Goal: Task Accomplishment & Management: Complete application form

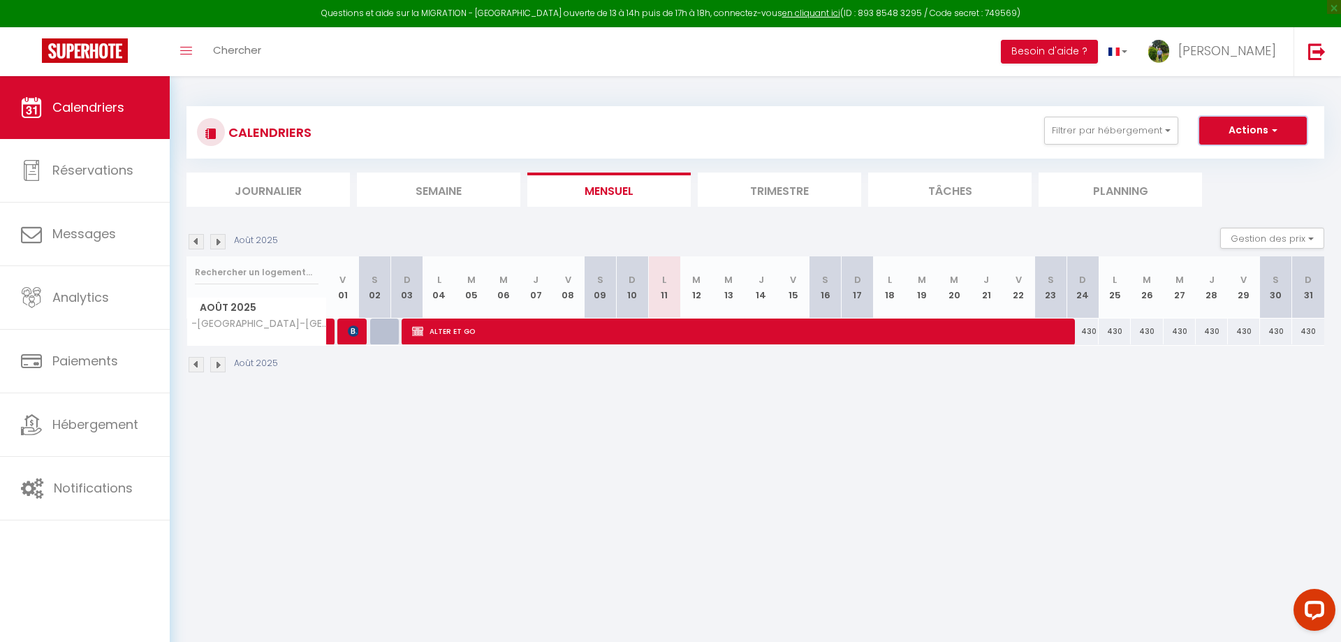
click at [1243, 126] on button "Actions" at bounding box center [1253, 131] width 108 height 28
click at [1231, 165] on link "Nouvelle réservation" at bounding box center [1237, 162] width 121 height 21
select select
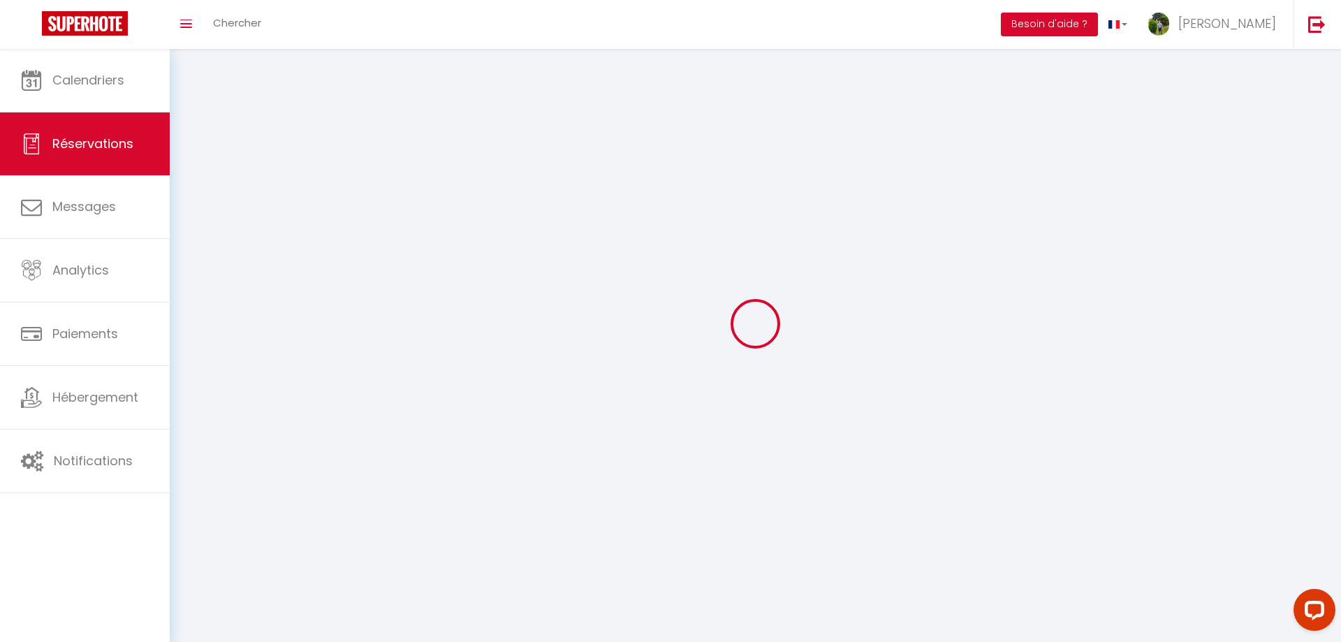
select select
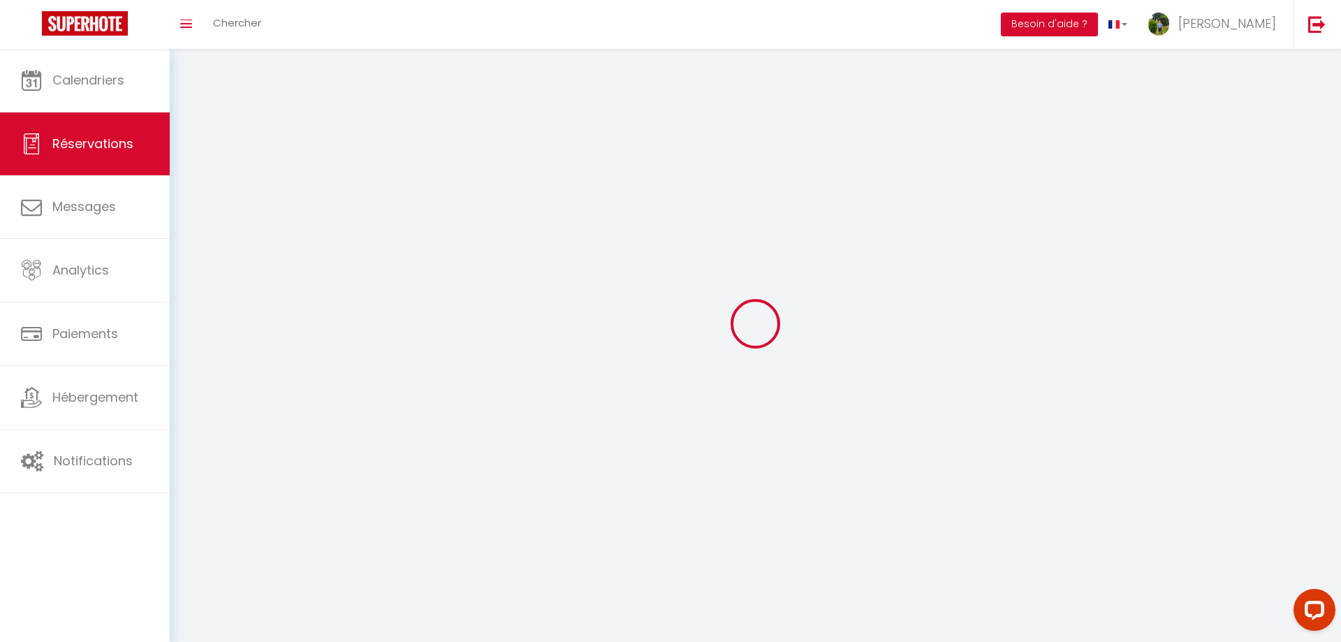
select select
checkbox input "false"
select select
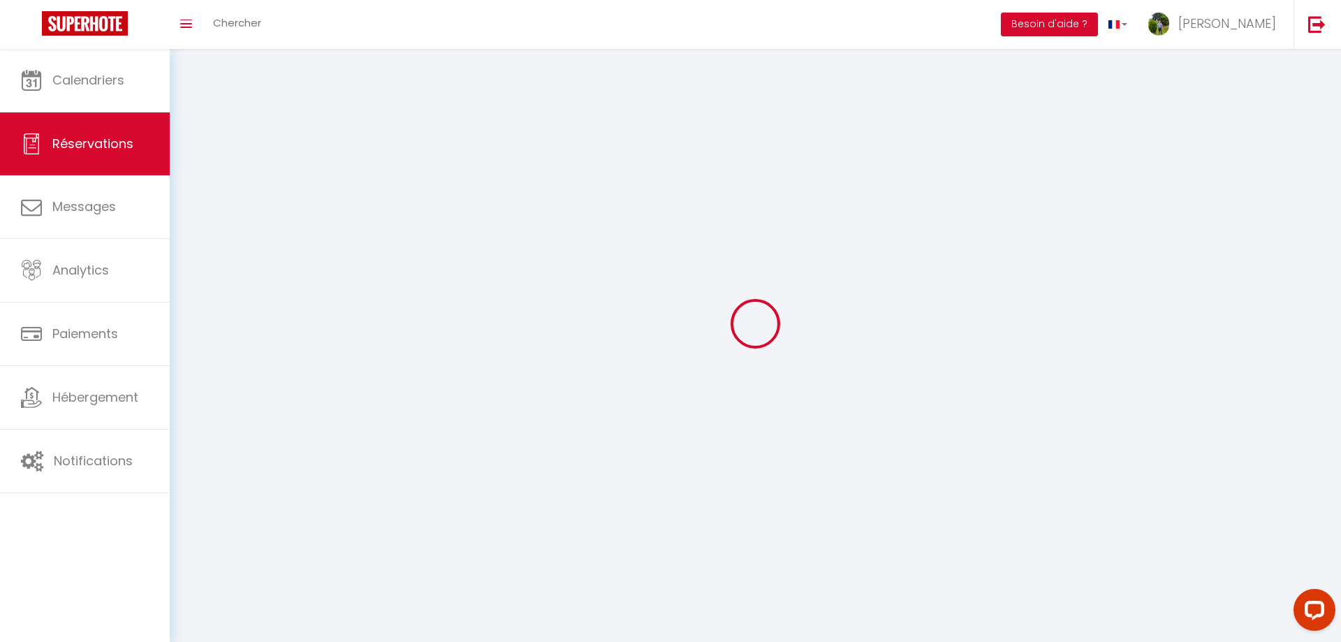
select select
checkbox input "false"
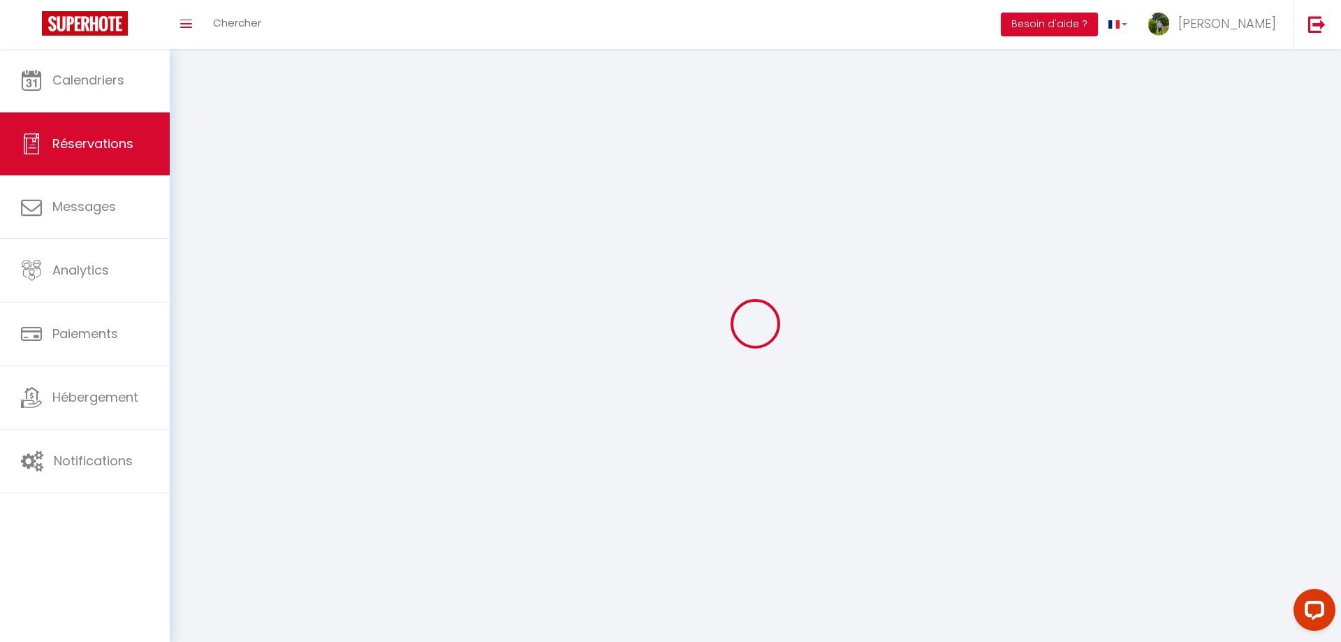
select select
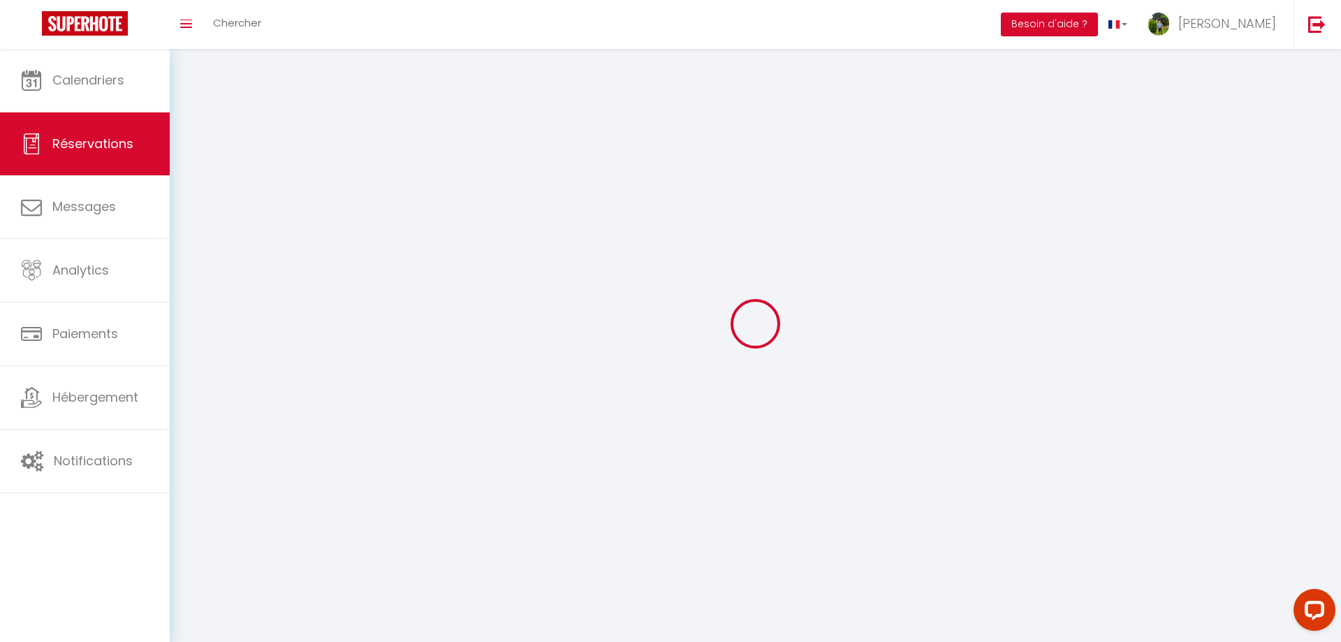
checkbox input "false"
select select
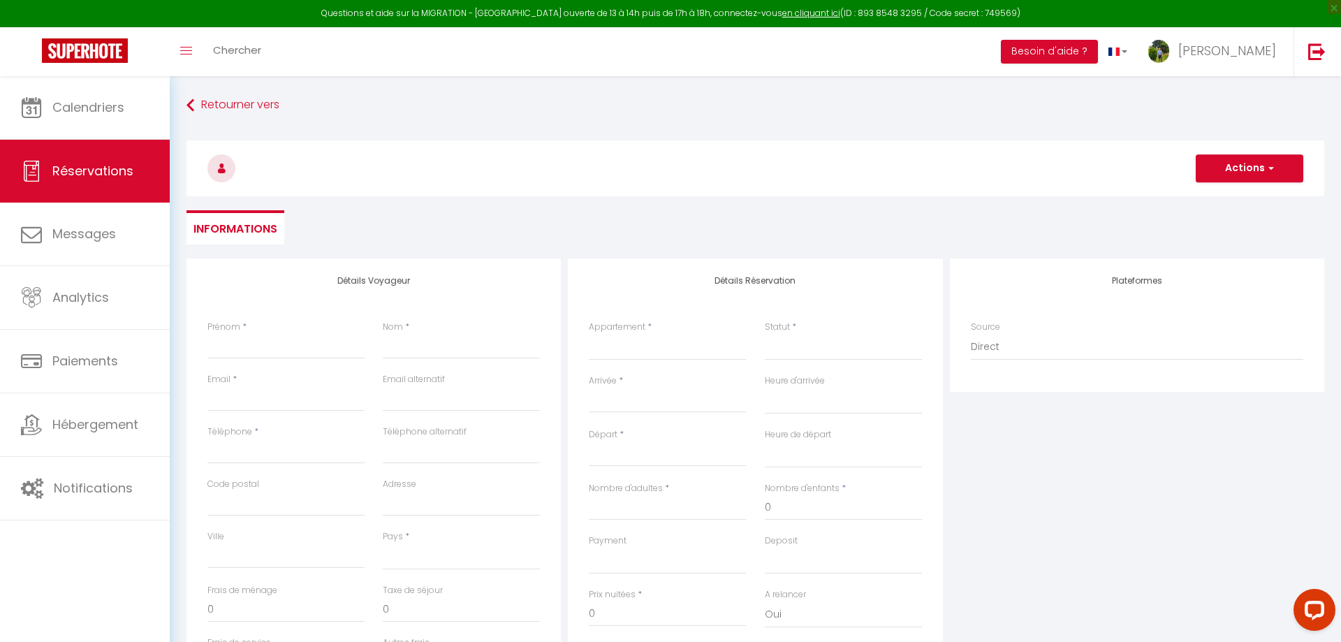
select select
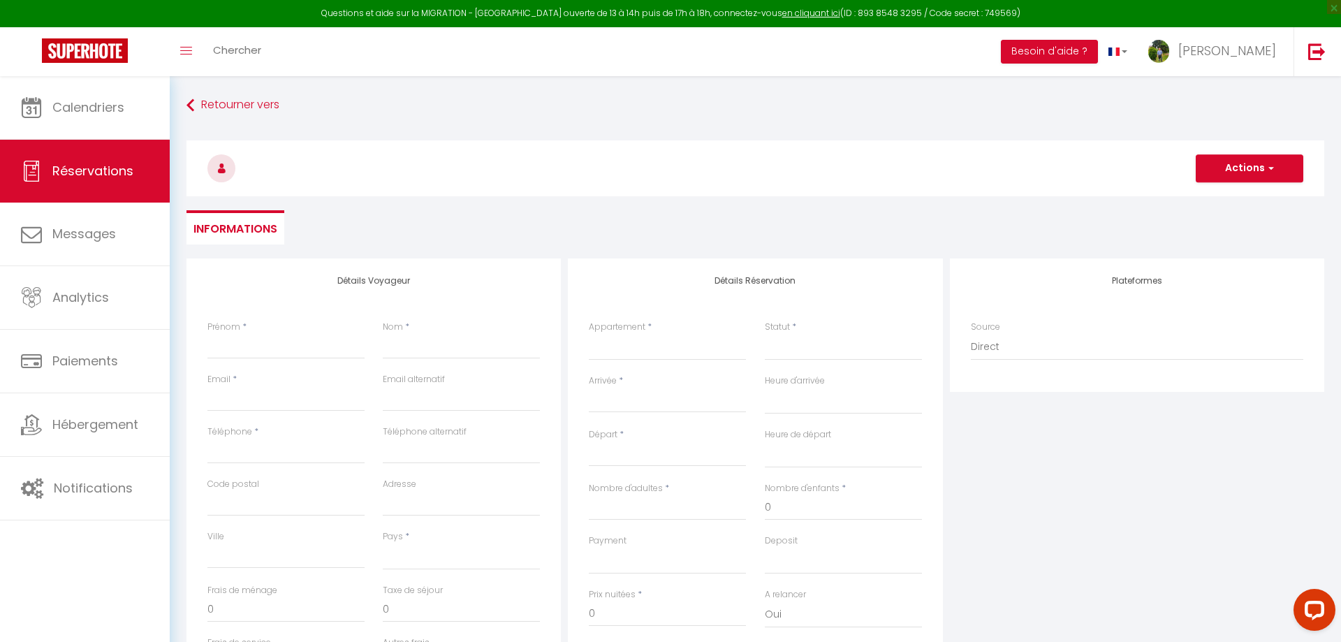
select select
checkbox input "false"
select select
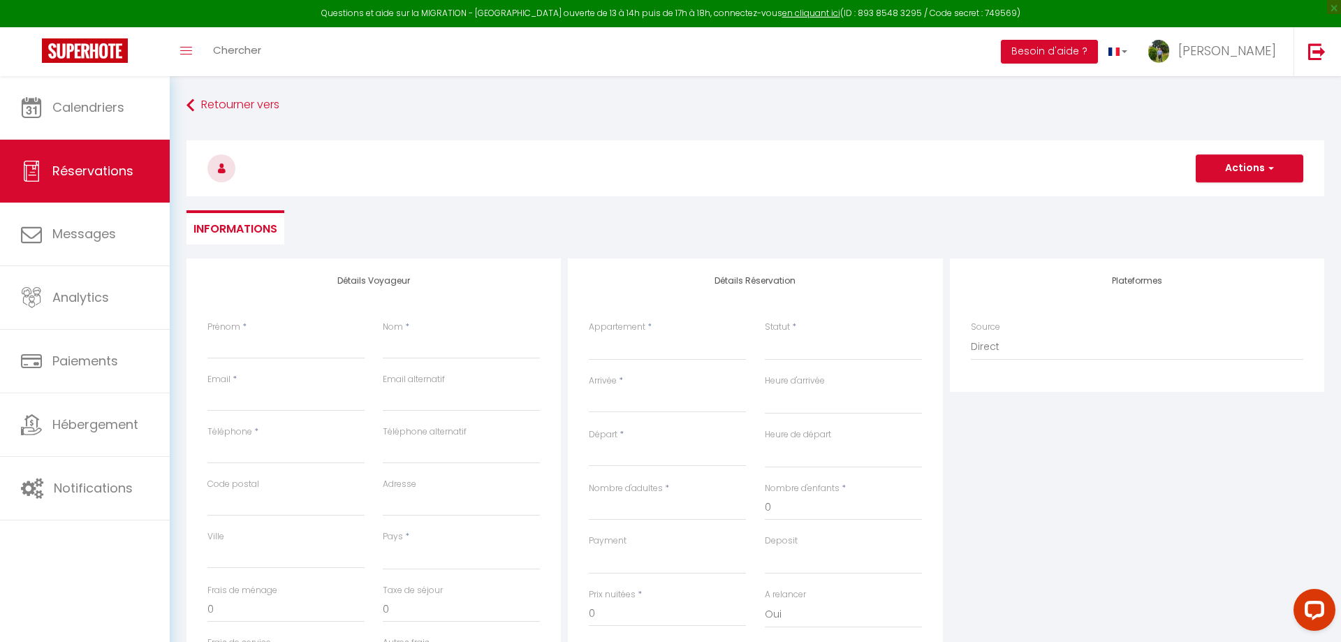
select select
checkbox input "false"
select select
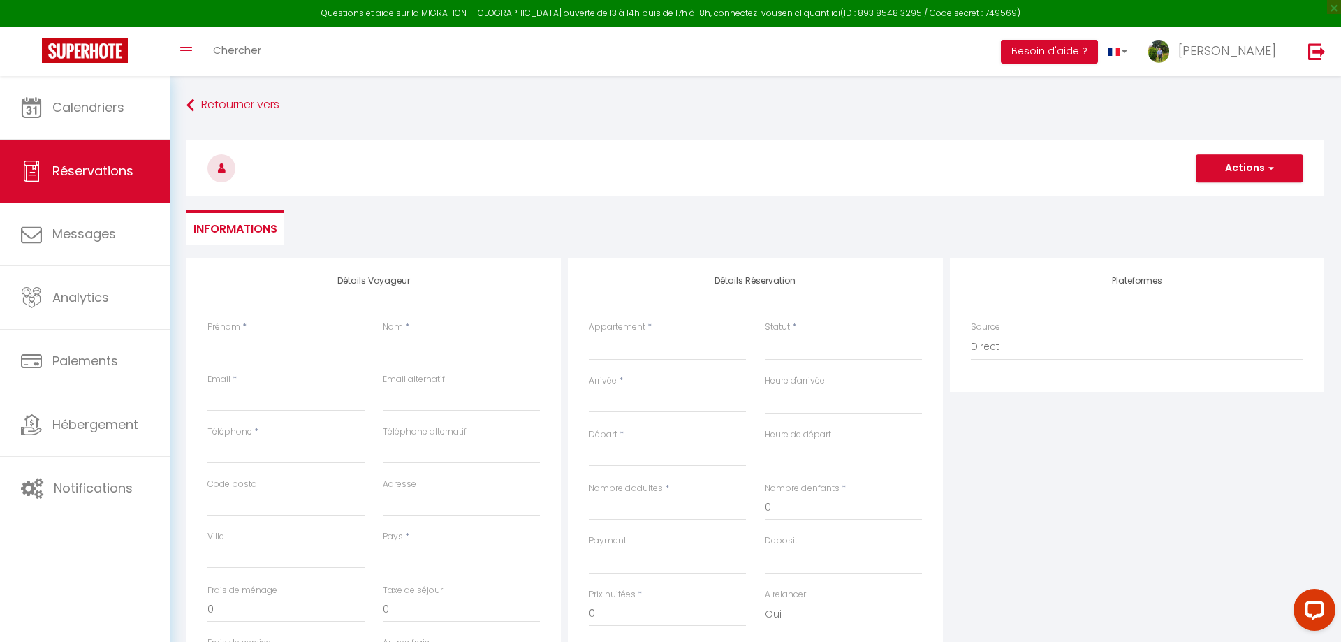
select select
click at [342, 349] on input "Prénom" at bounding box center [285, 346] width 157 height 25
type input "g"
select select
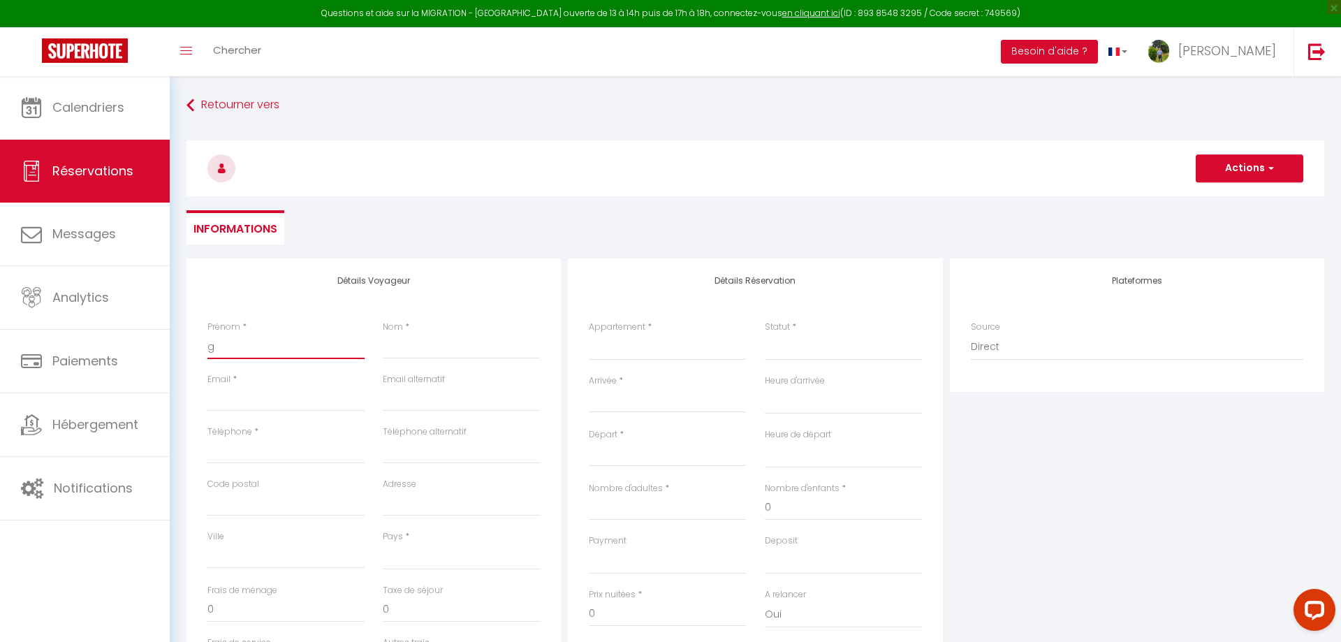
select select
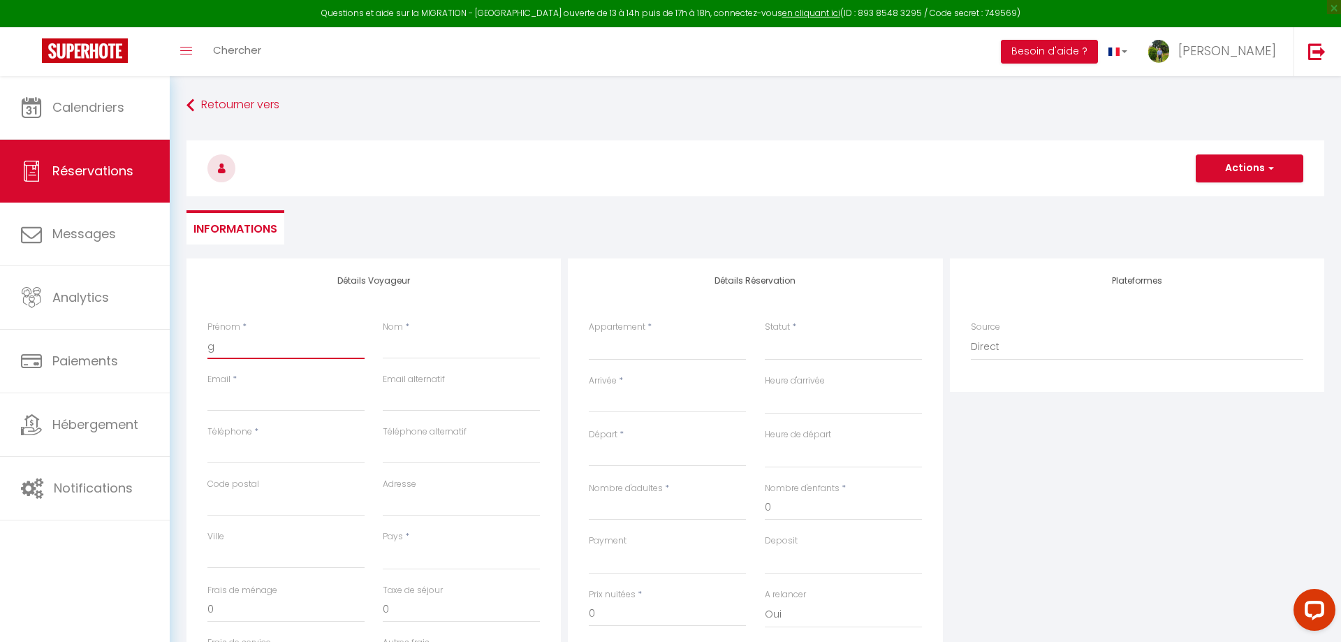
checkbox input "false"
type input "gr"
select select
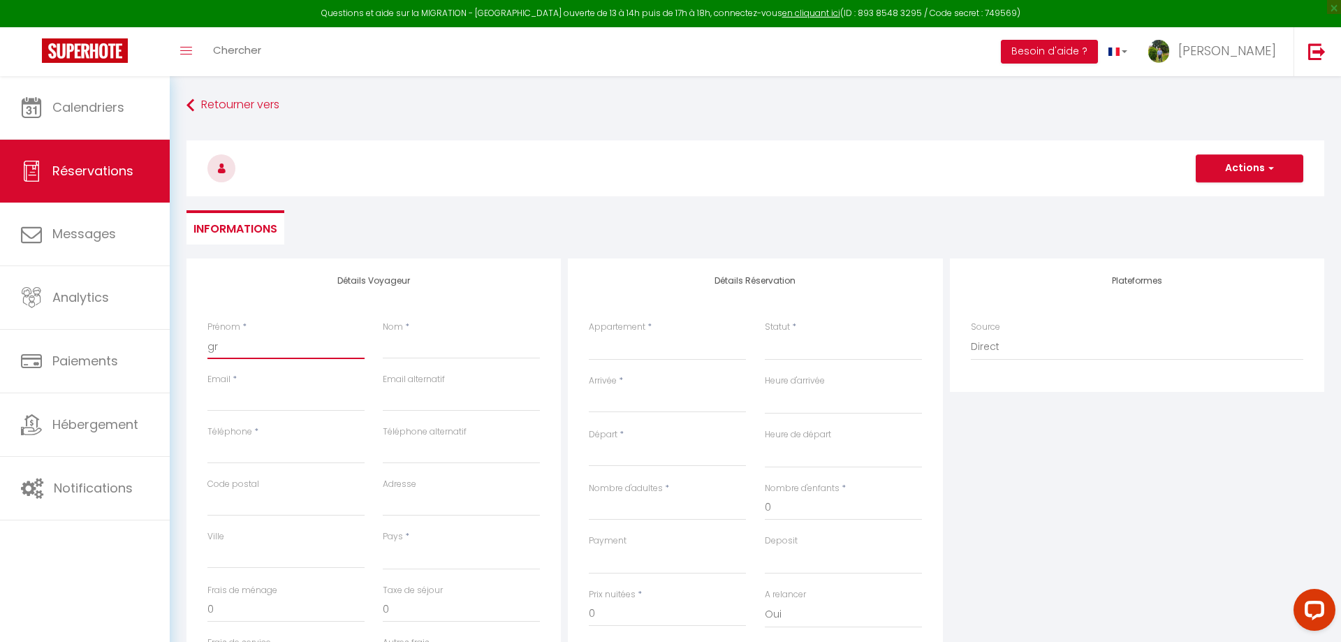
select select
checkbox input "false"
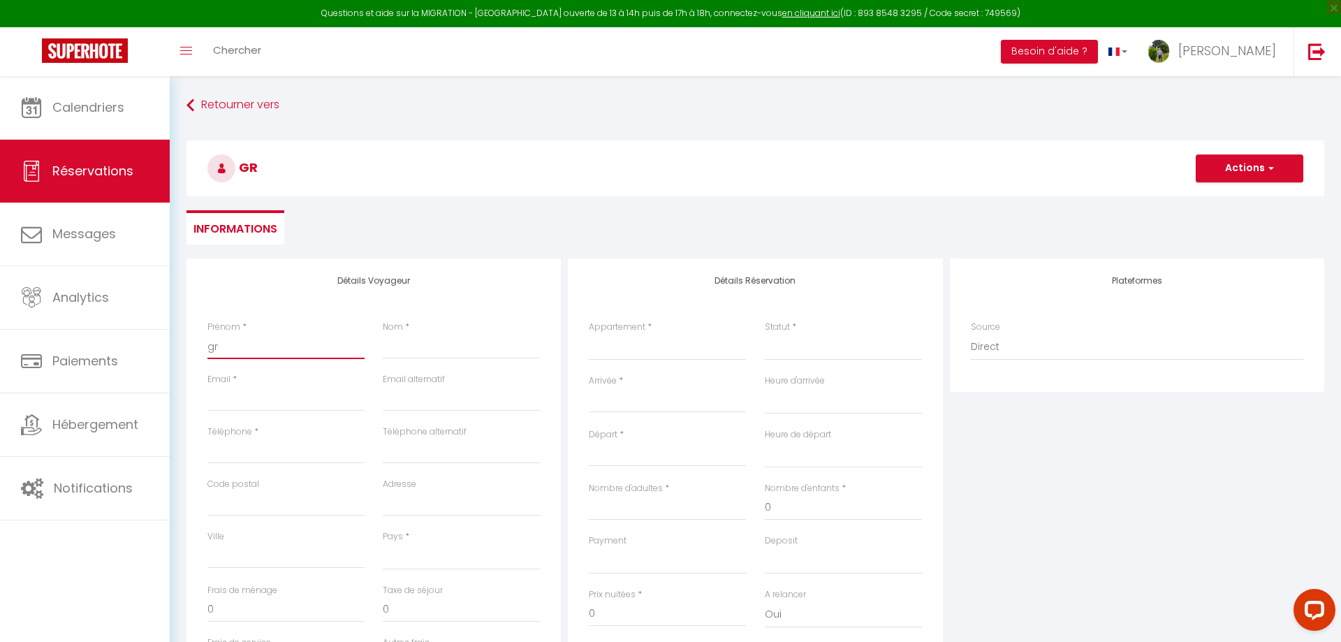
type input "gre"
select select
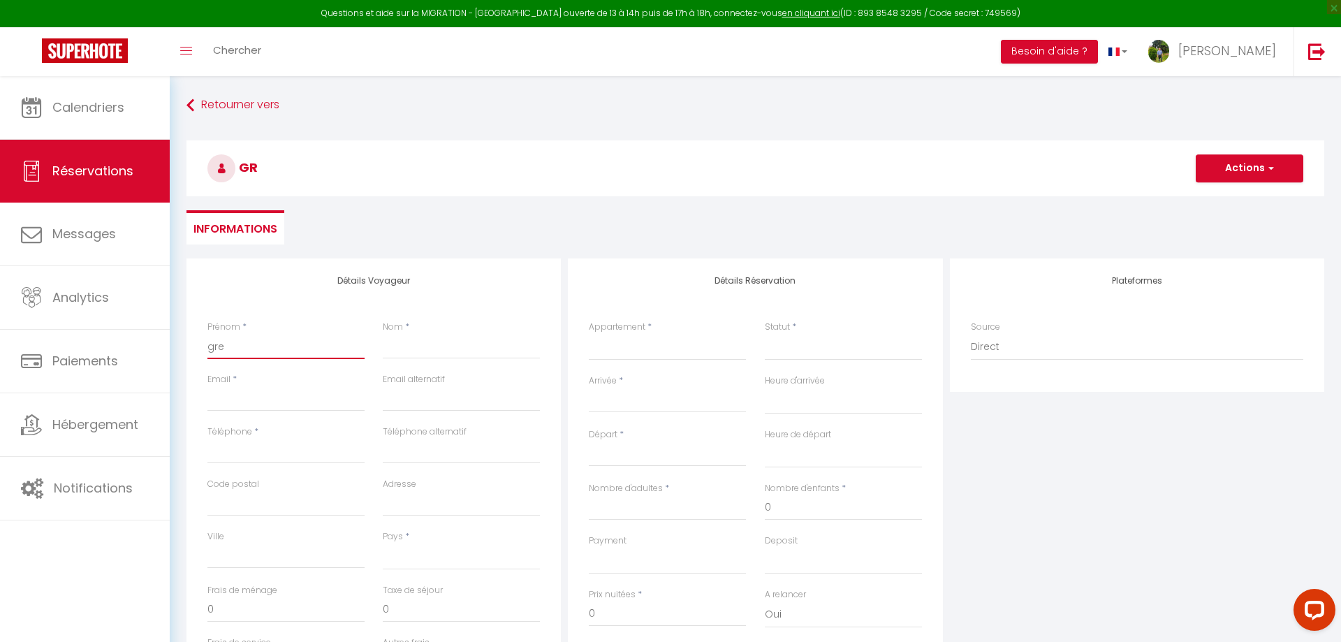
select select
checkbox input "false"
type input "[PERSON_NAME]"
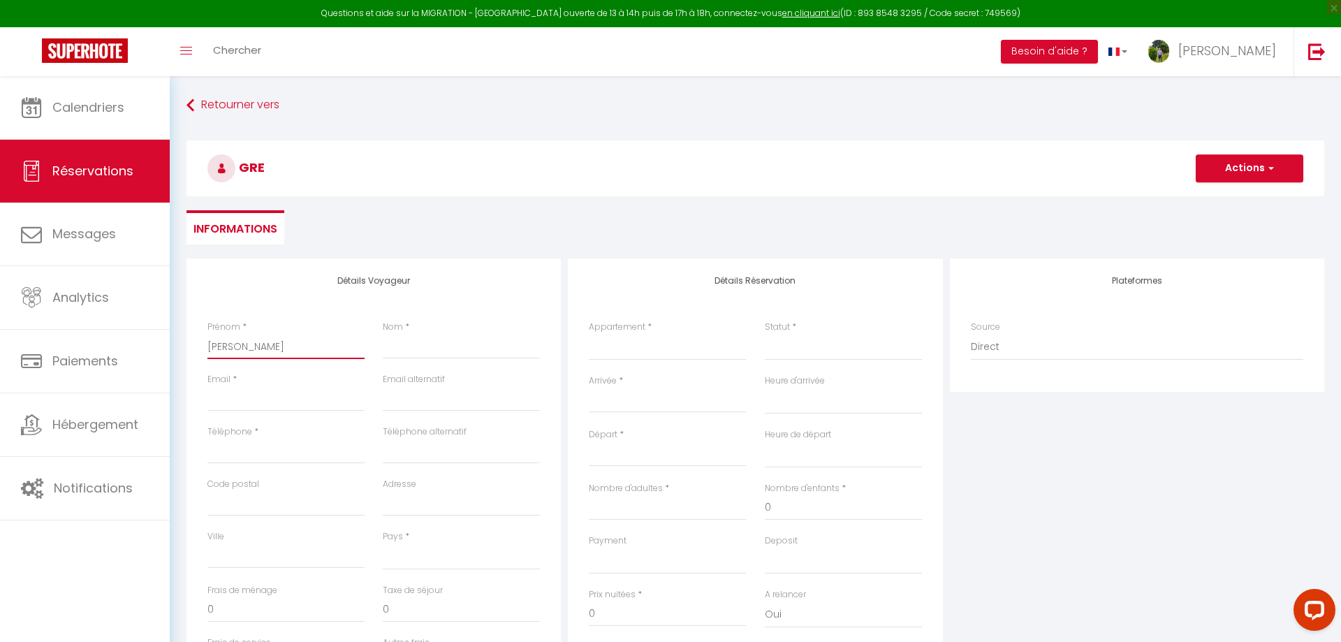
select select
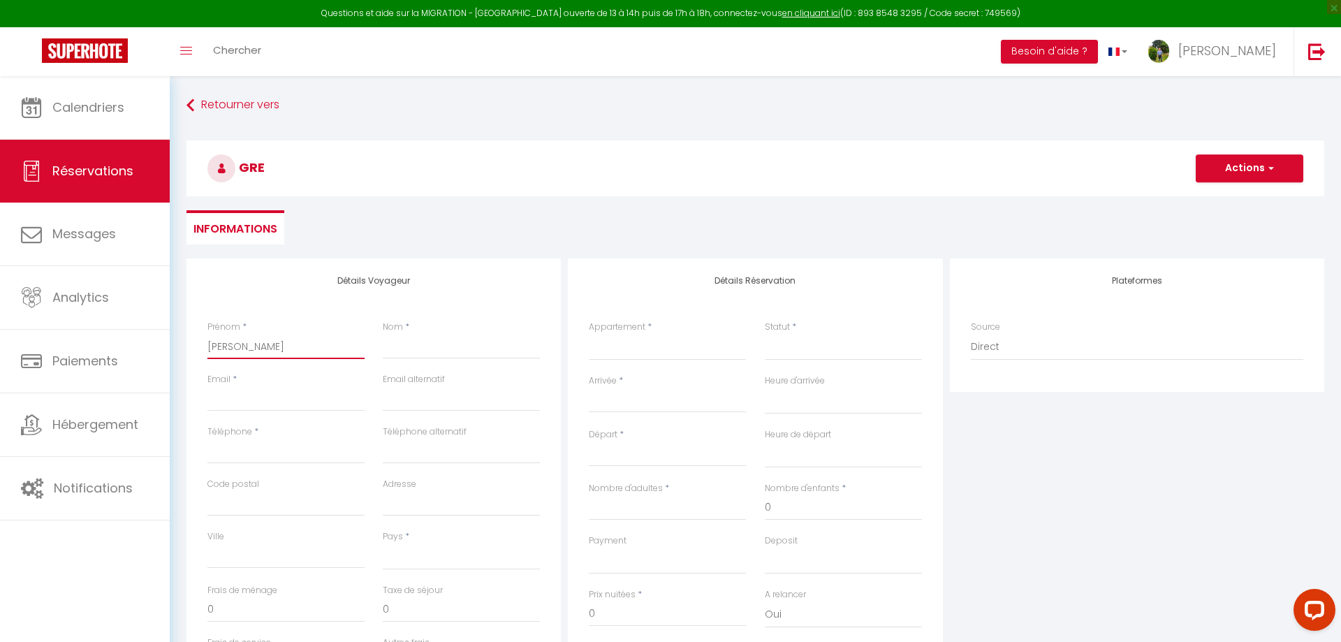
select select
checkbox input "false"
type input "[PERSON_NAME]"
select select
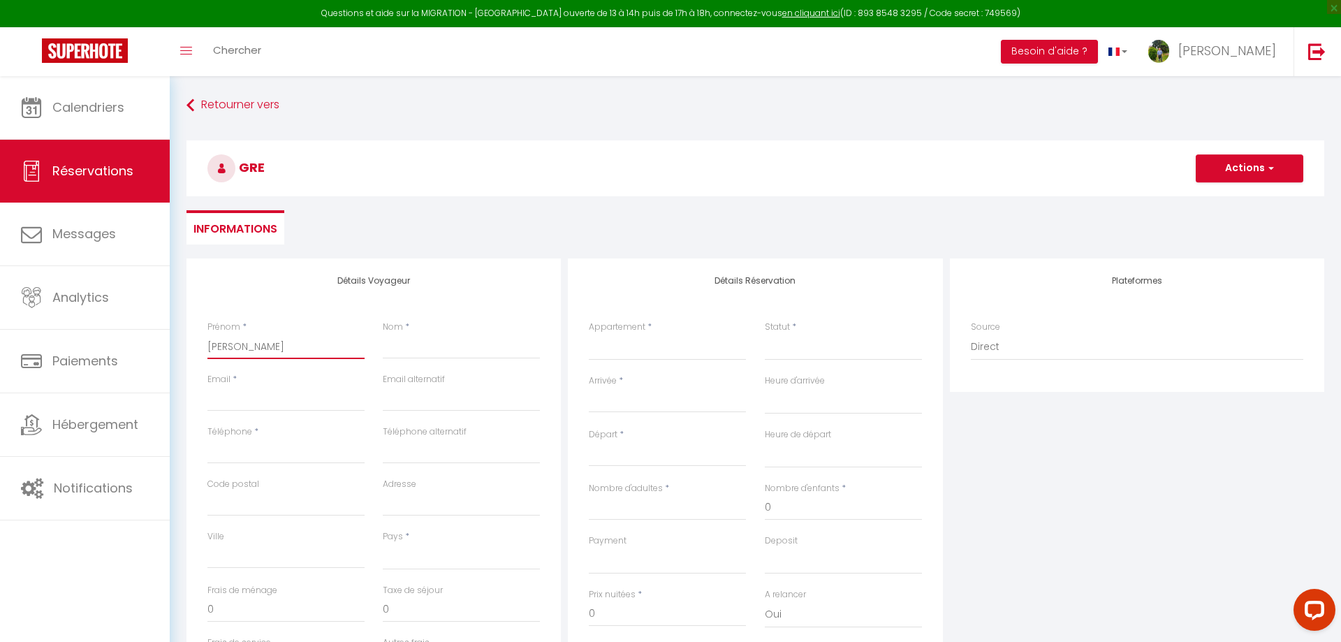
select select
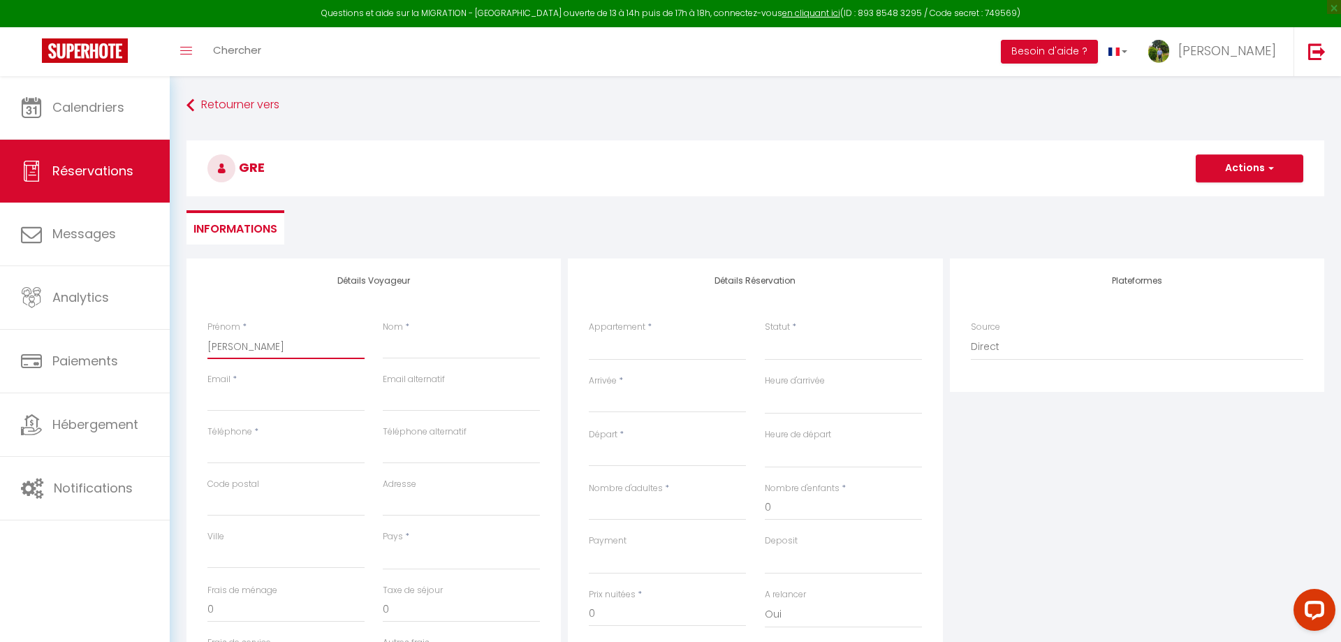
select select
checkbox input "false"
type input "[PERSON_NAME]"
select select
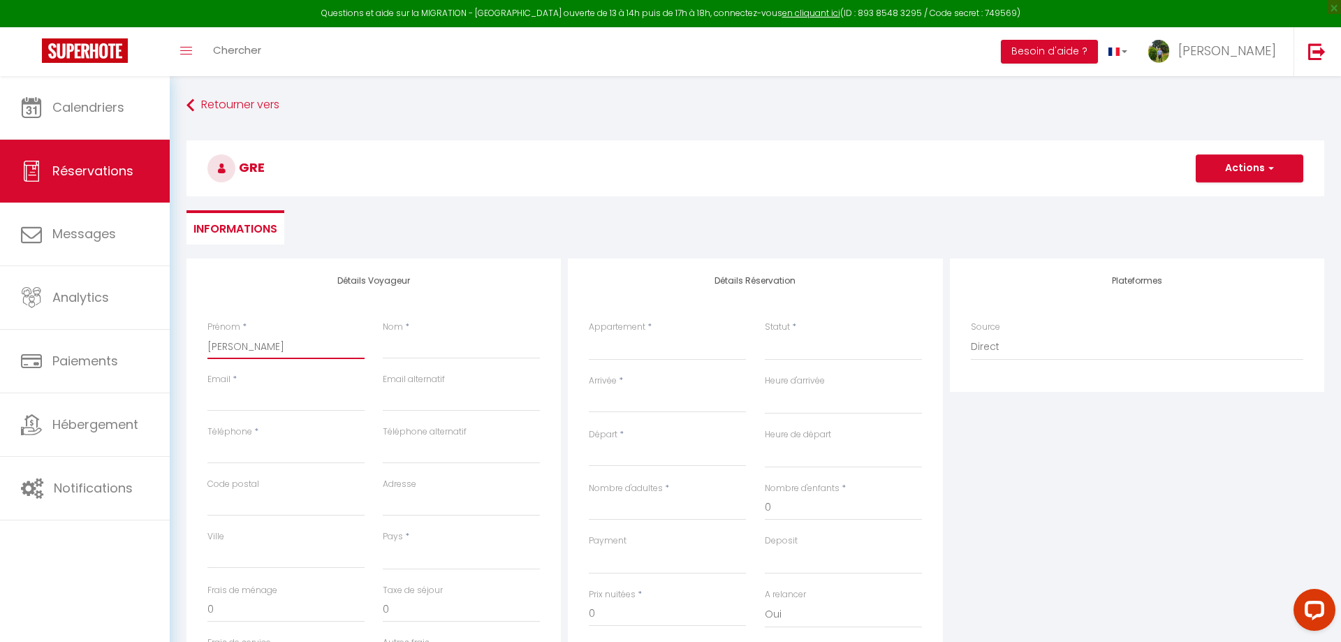
select select
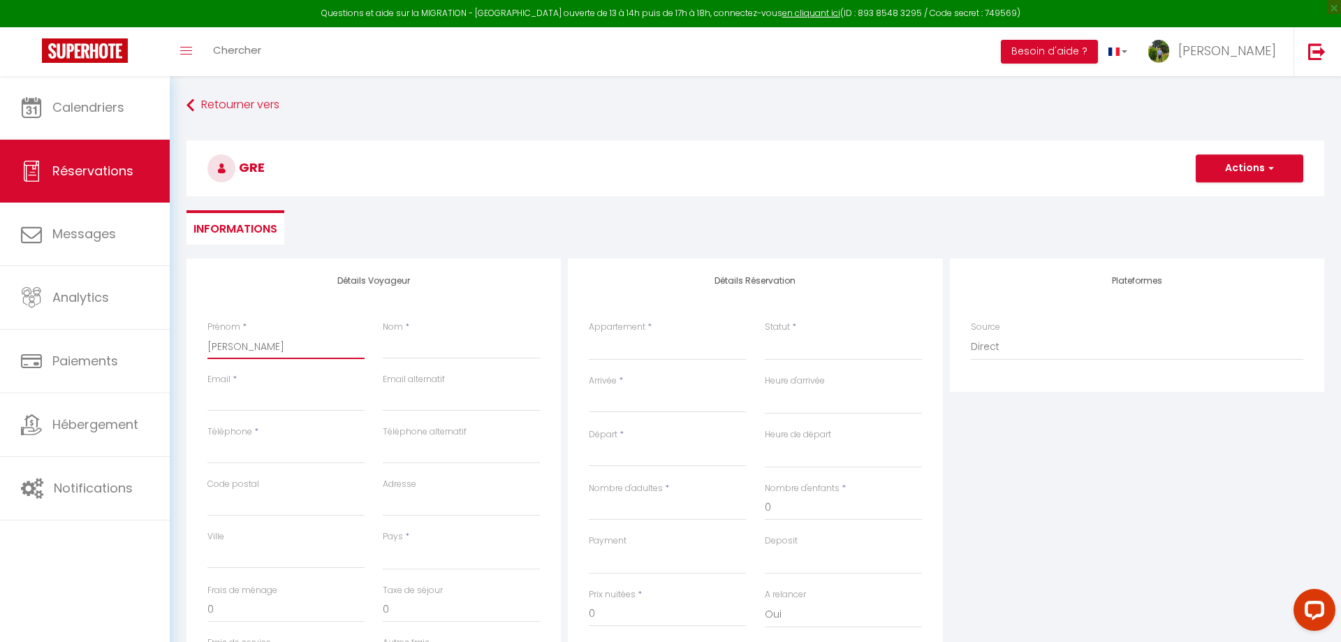
checkbox input "false"
type input "grebert"
select select
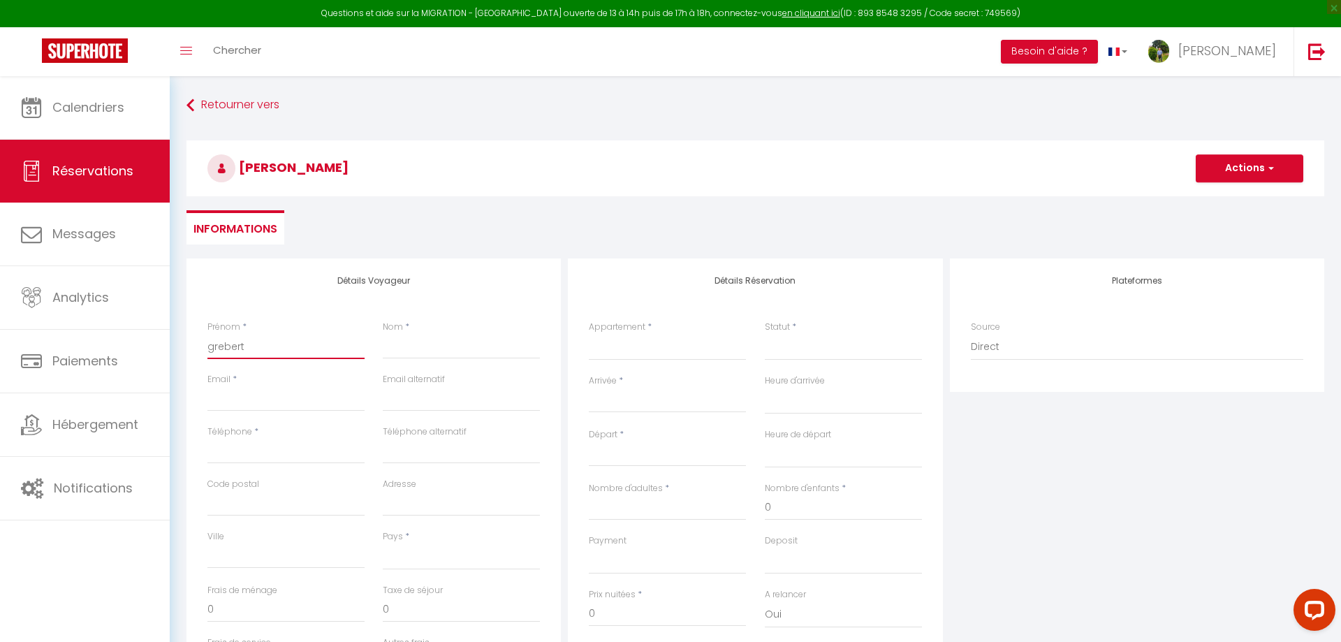
select select
checkbox input "false"
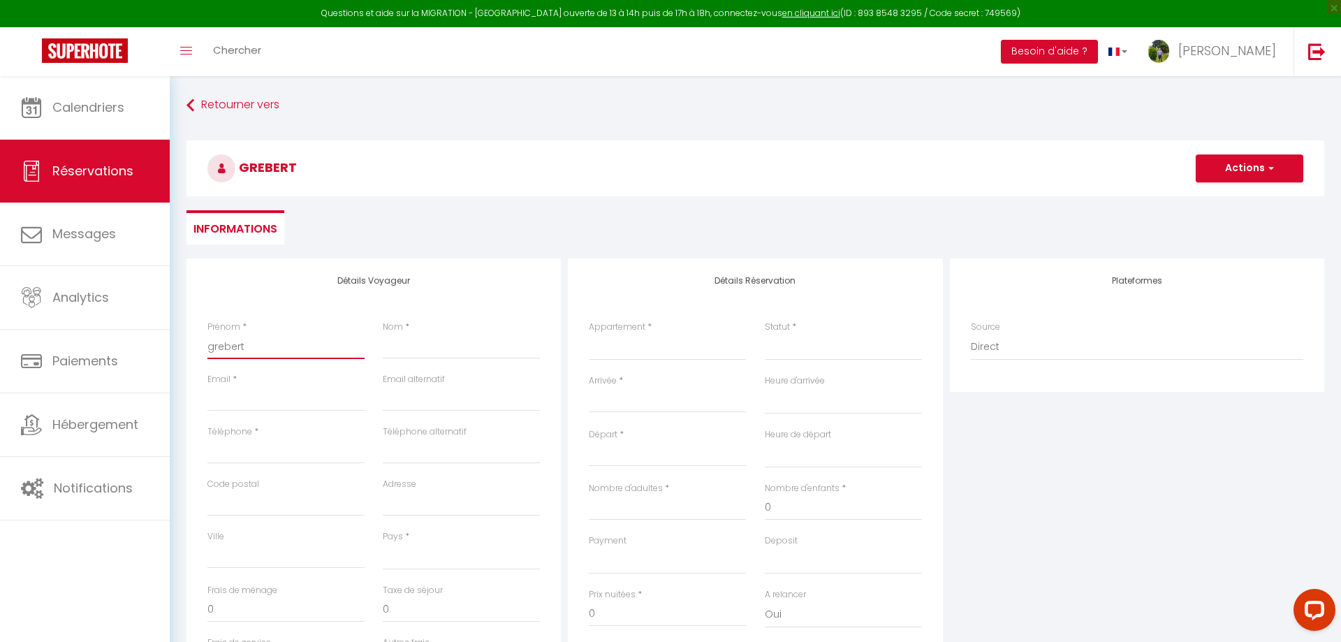
type input "grebert"
type input "c"
select select
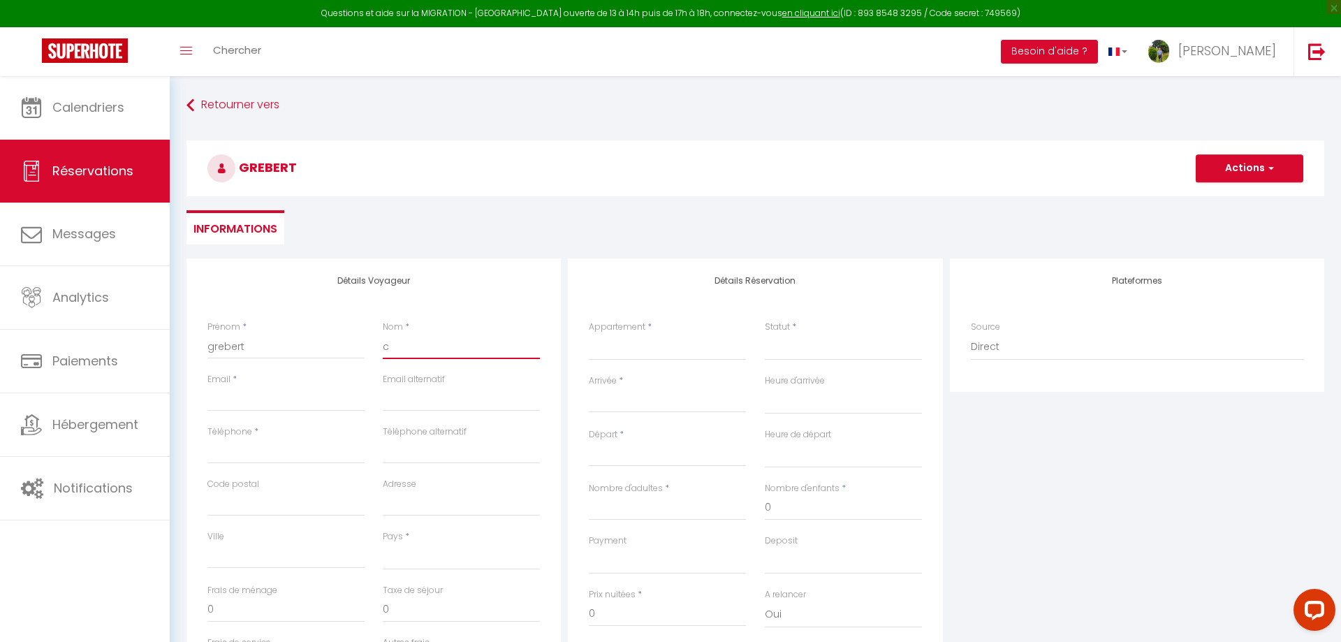
select select
checkbox input "false"
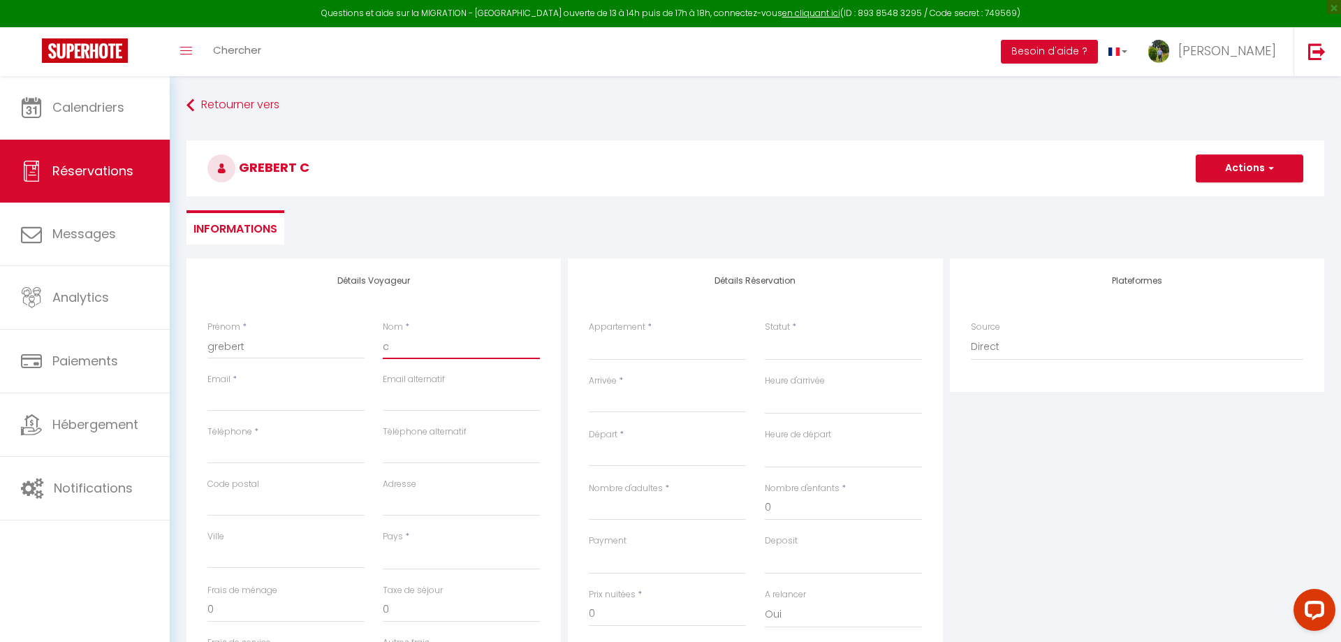
type input "ca"
select select
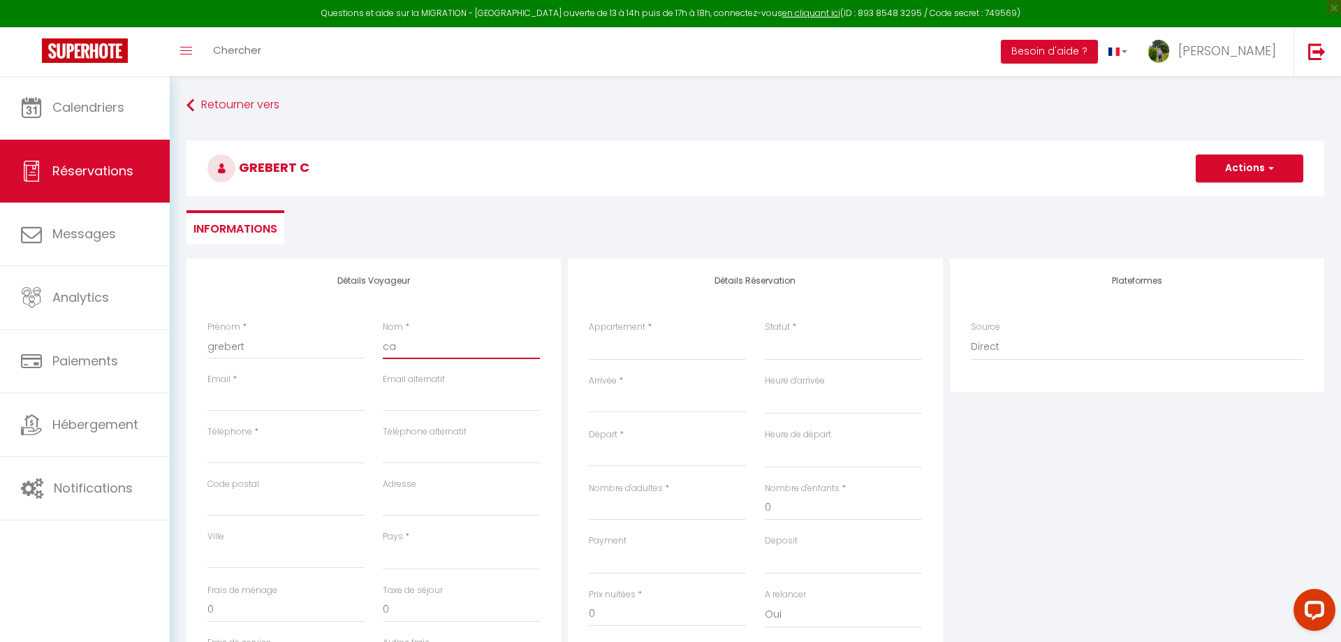
select select
checkbox input "false"
type input "cat"
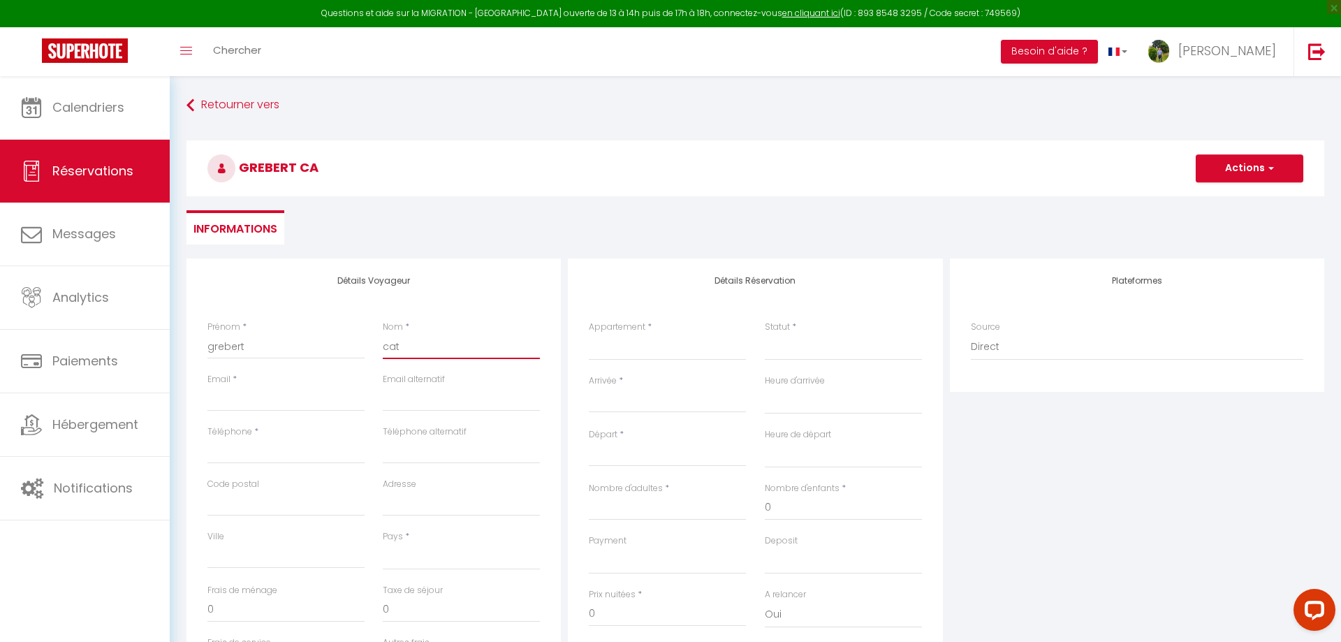
select select
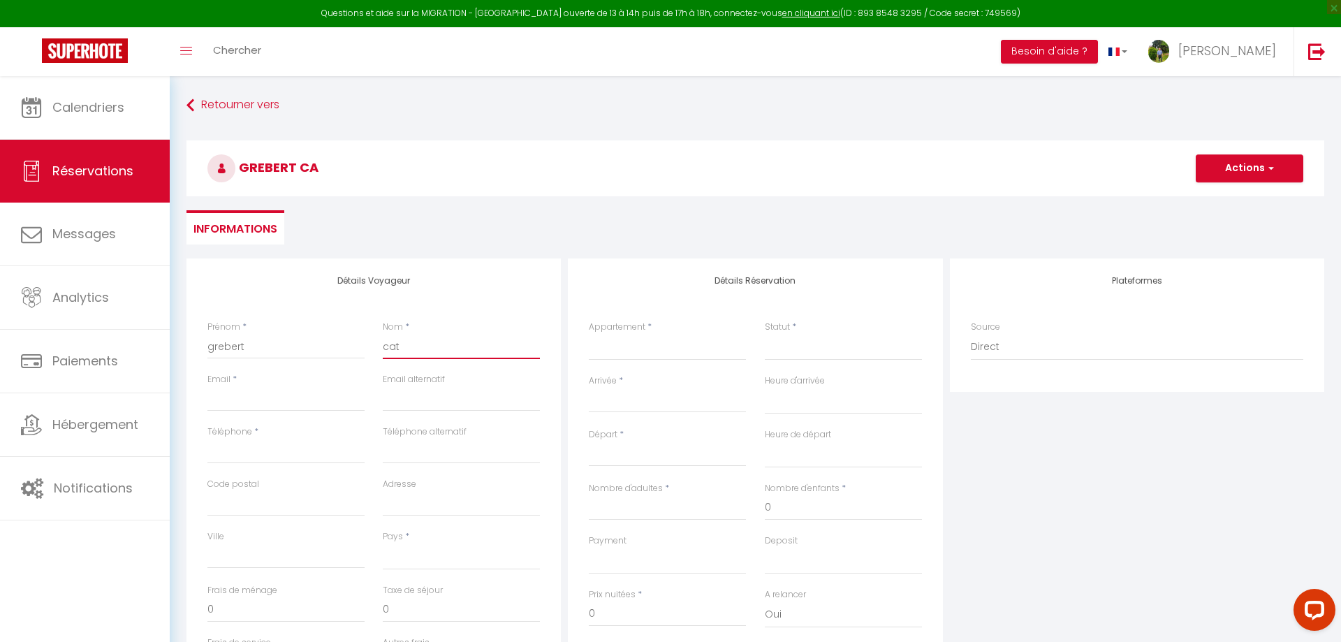
select select
checkbox input "false"
type input "cath"
select select
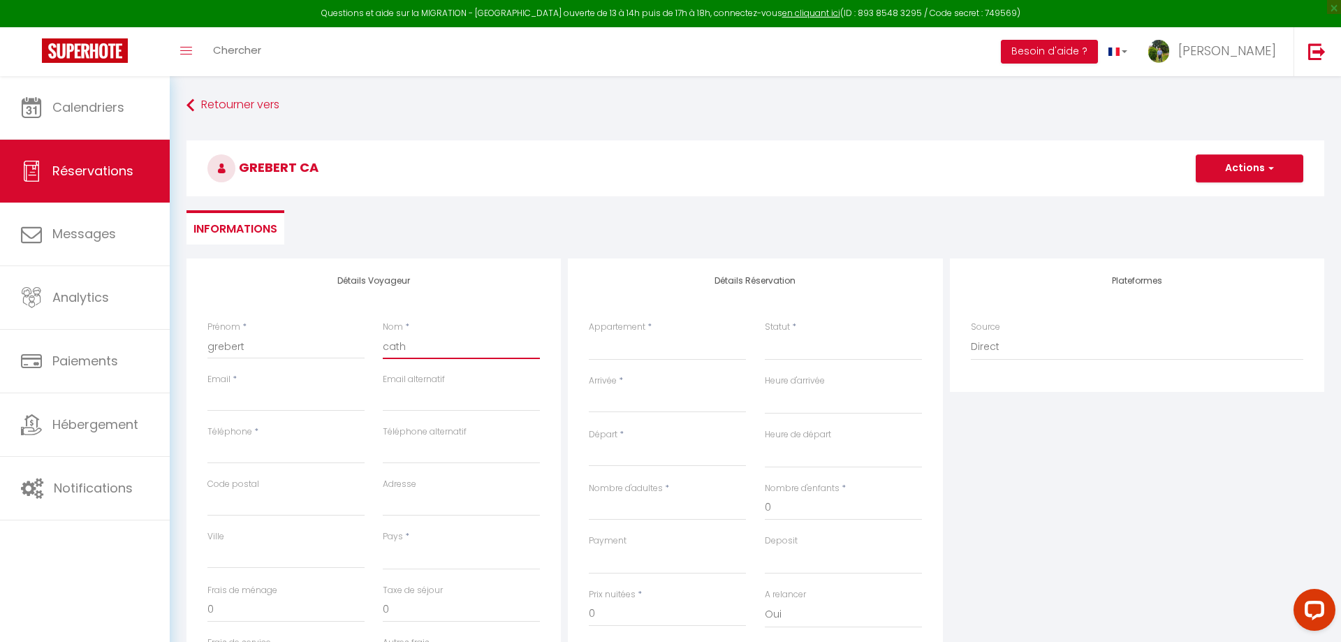
select select
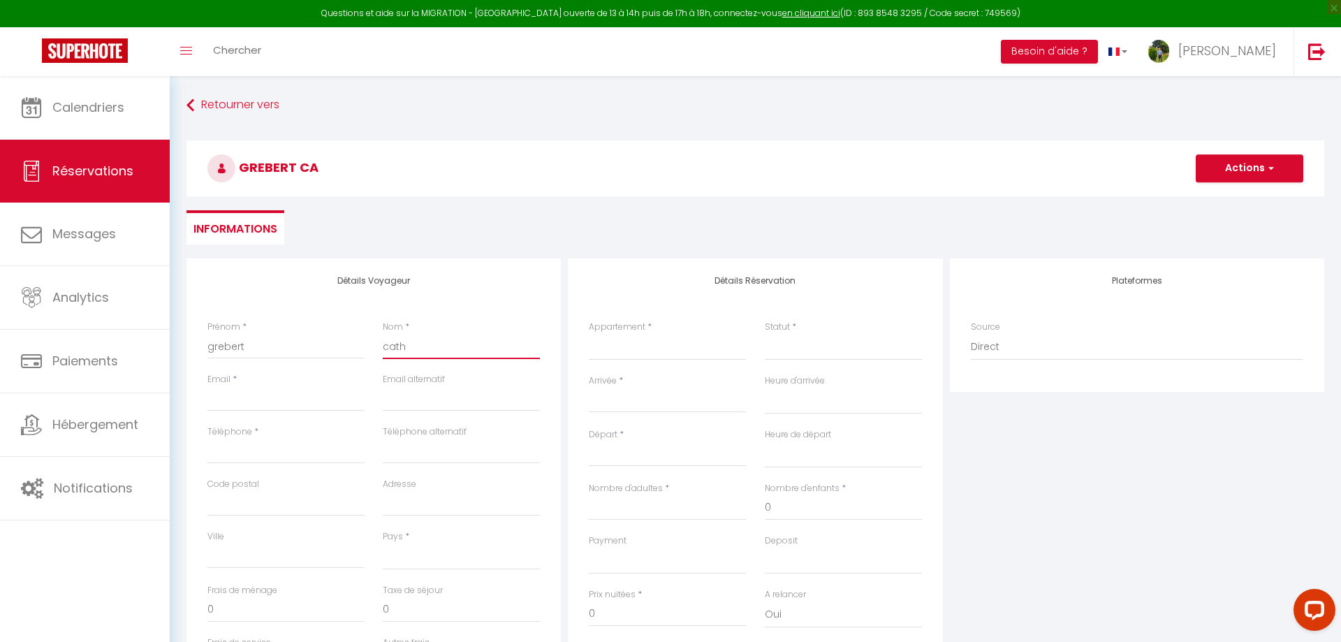
select select
checkbox input "false"
type input "cathe"
select select
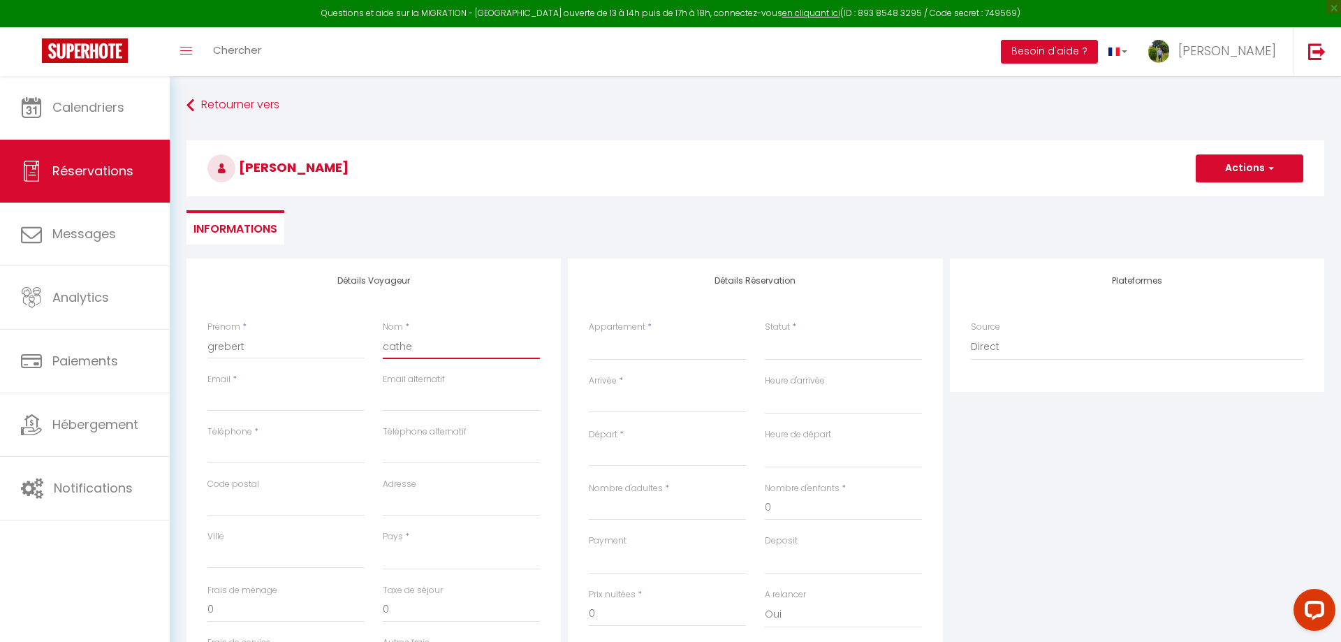
select select
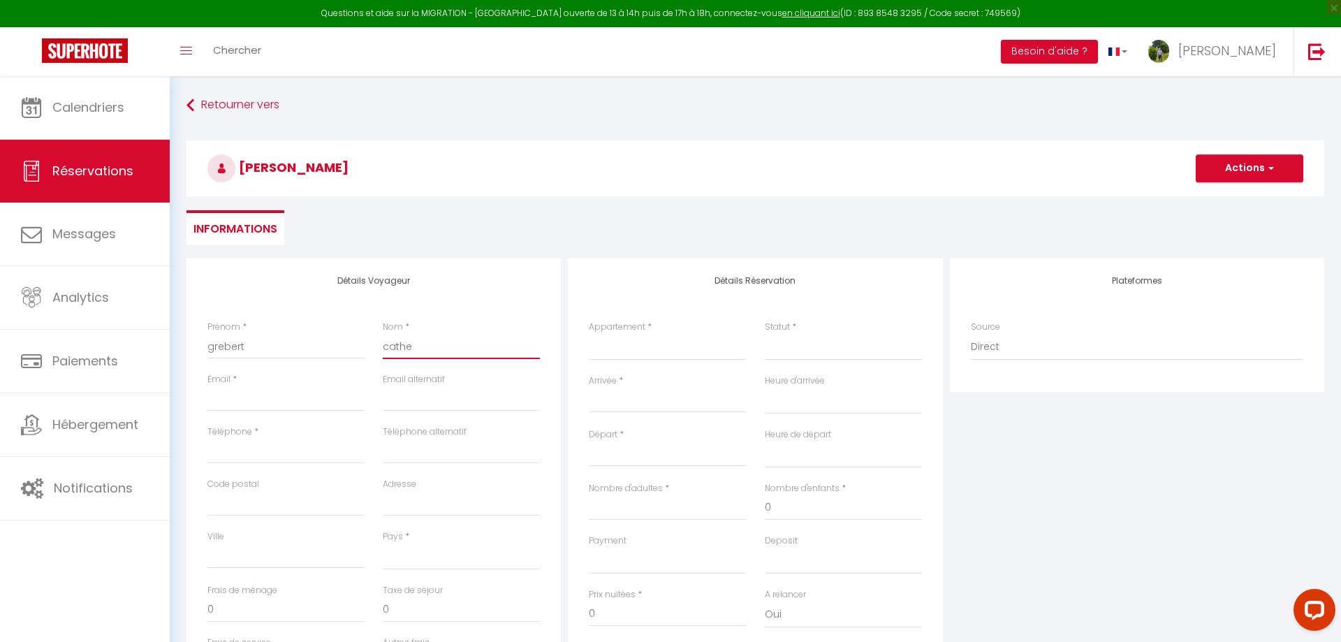
checkbox input "false"
type input "cather"
select select
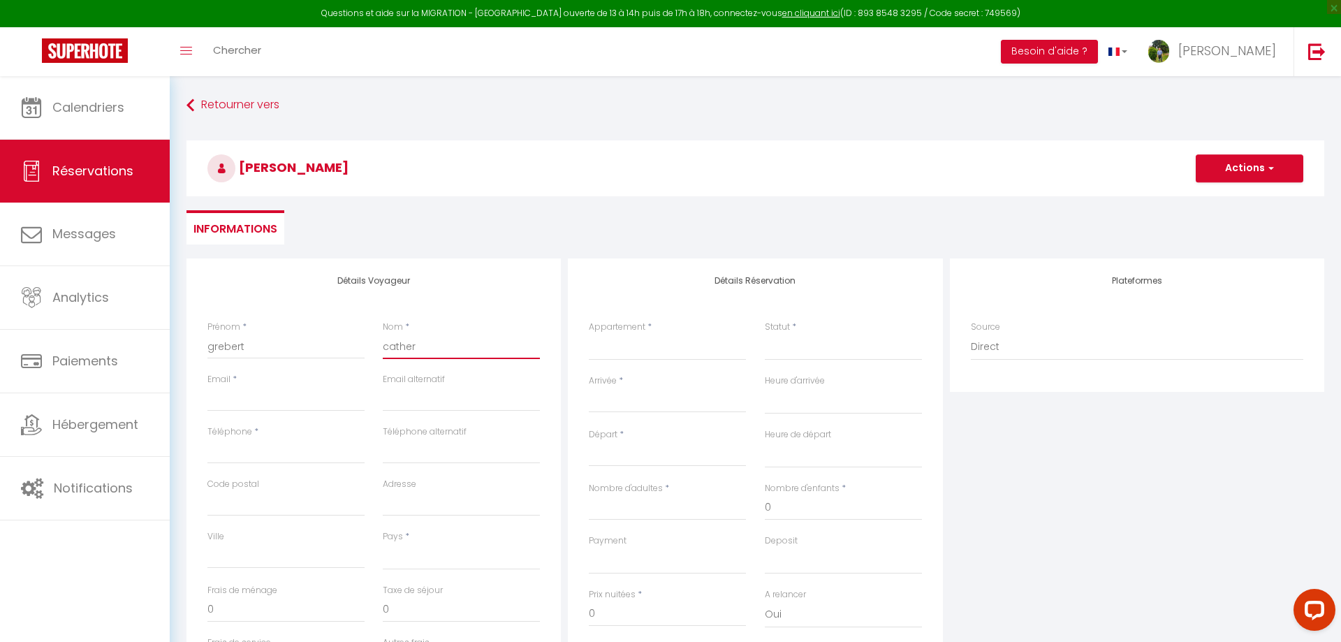
select select
checkbox input "false"
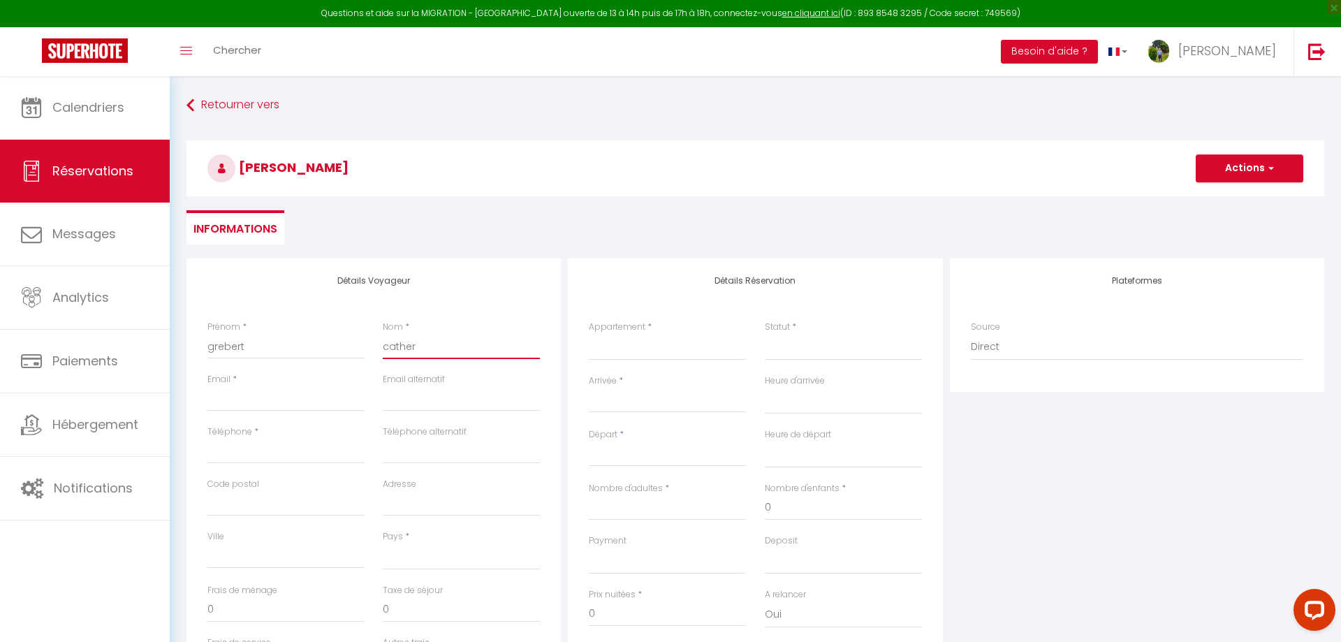
type input "catheri"
select select
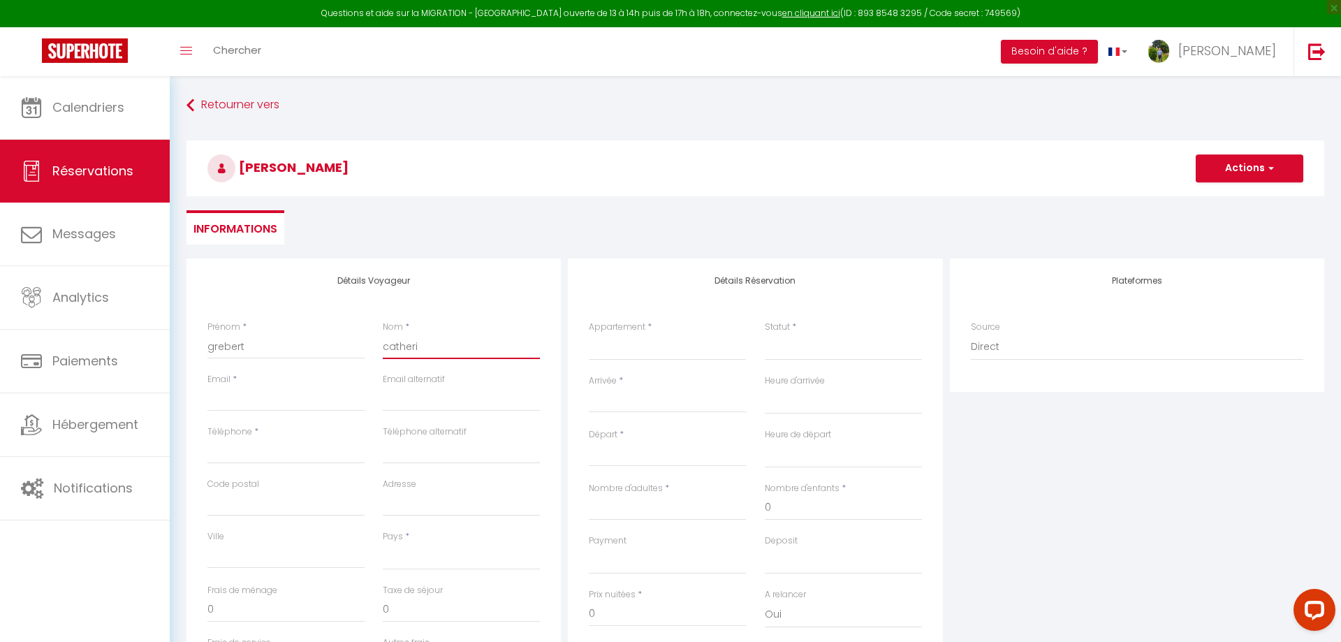
select select
checkbox input "false"
type input "catherin"
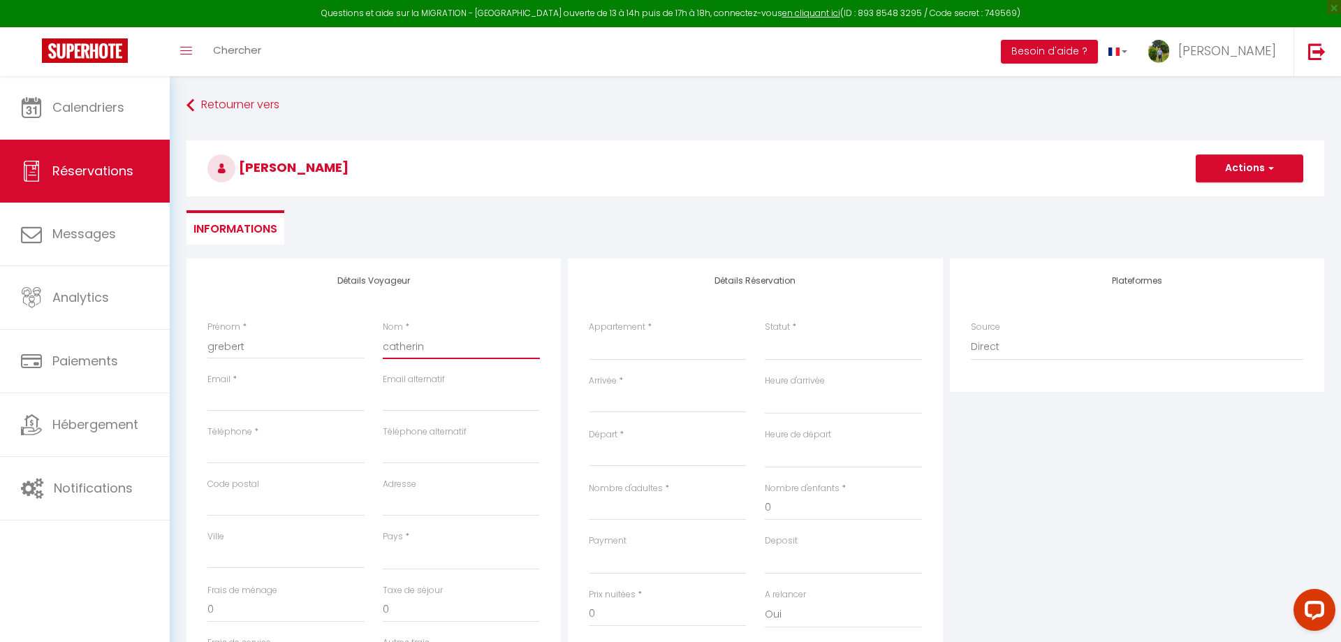
select select
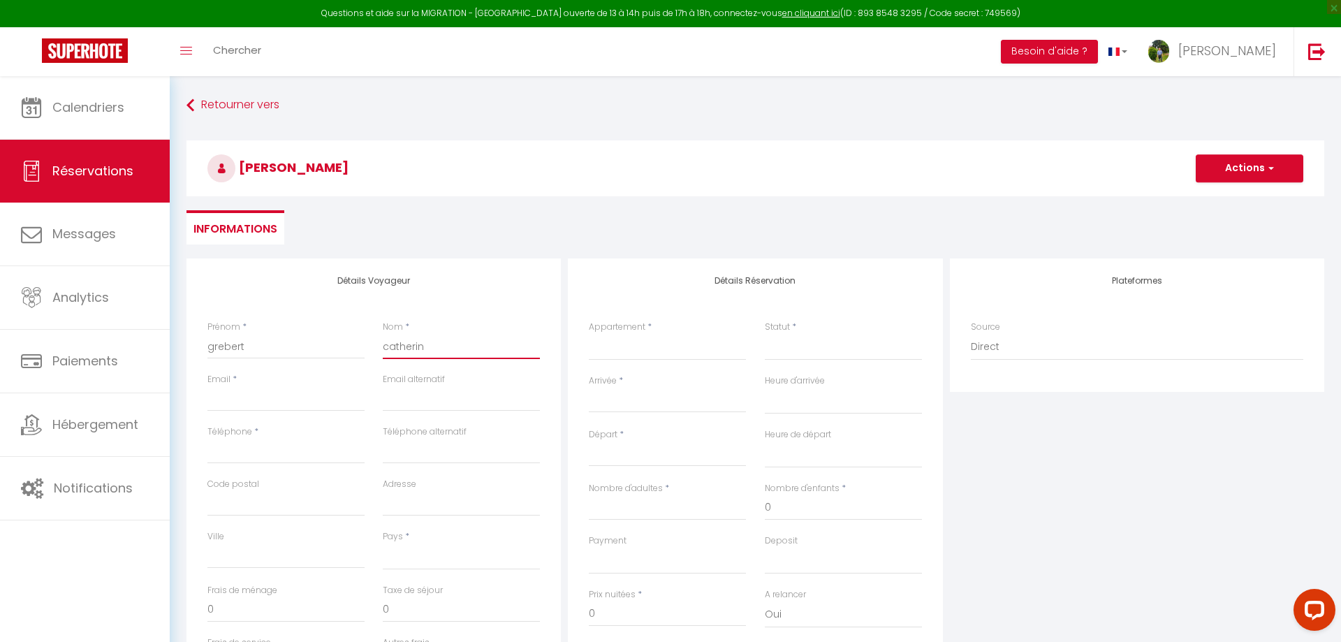
select select
checkbox input "false"
type input "[PERSON_NAME]"
select select
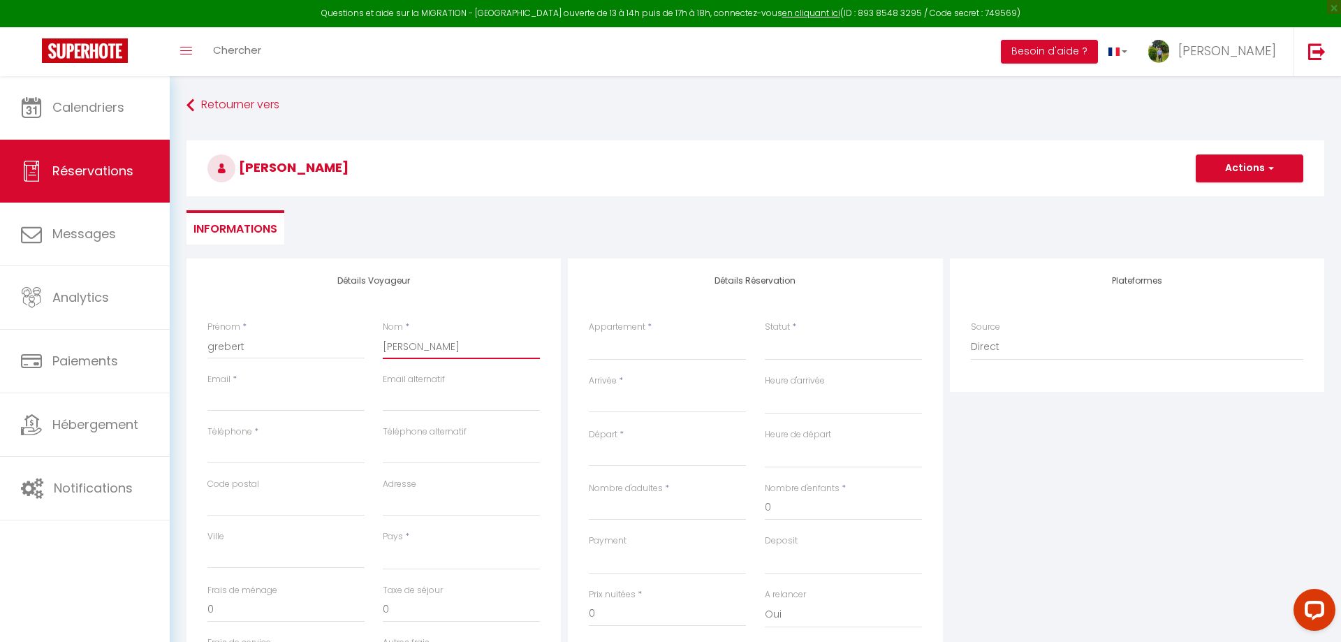
select select
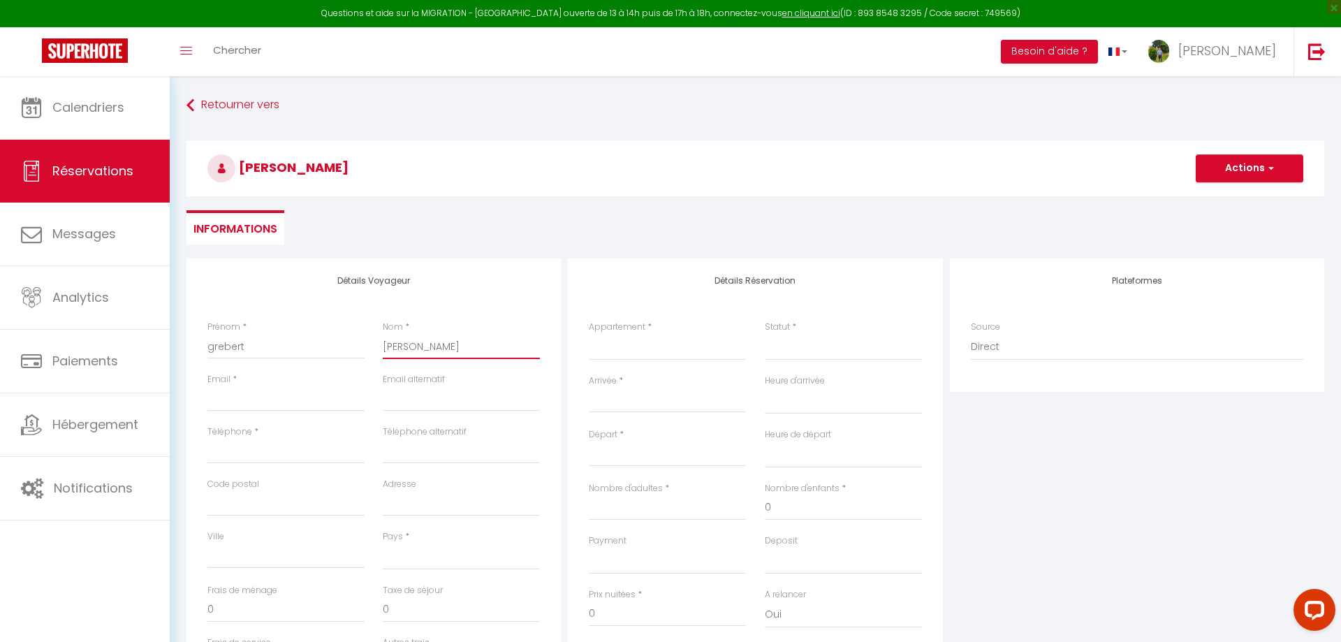
select select
checkbox input "false"
type input "[PERSON_NAME]"
click at [279, 450] on input "Téléphone" at bounding box center [285, 450] width 157 height 25
type input "0"
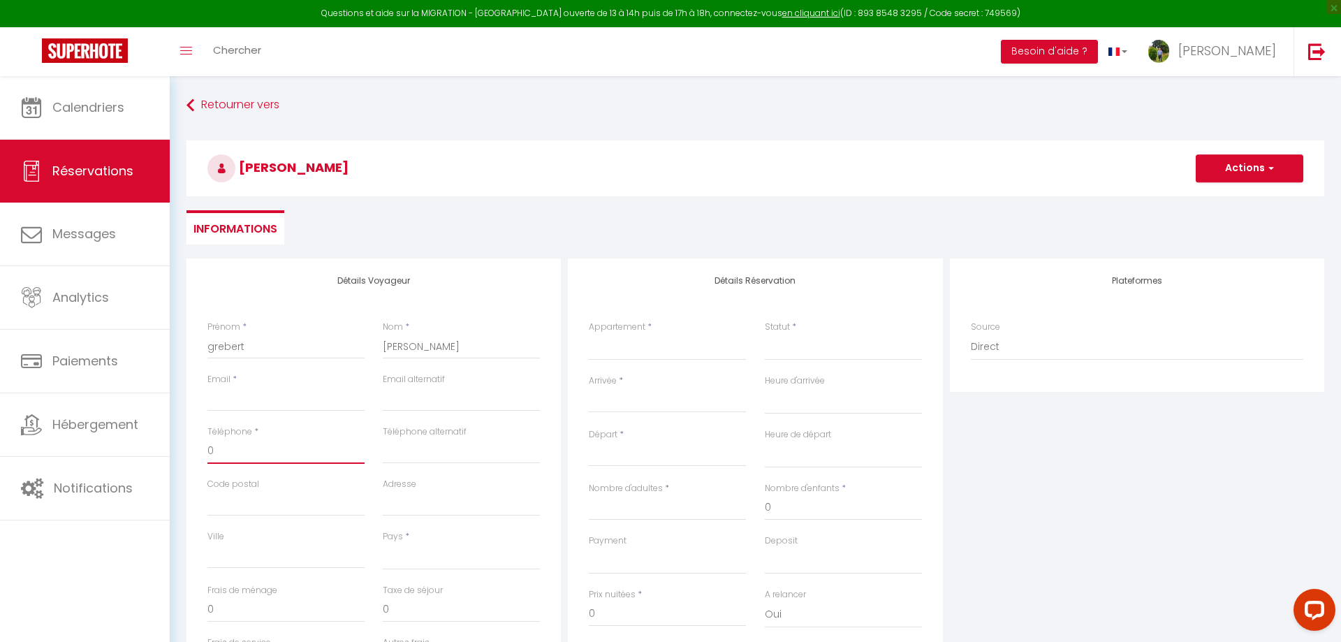
select select
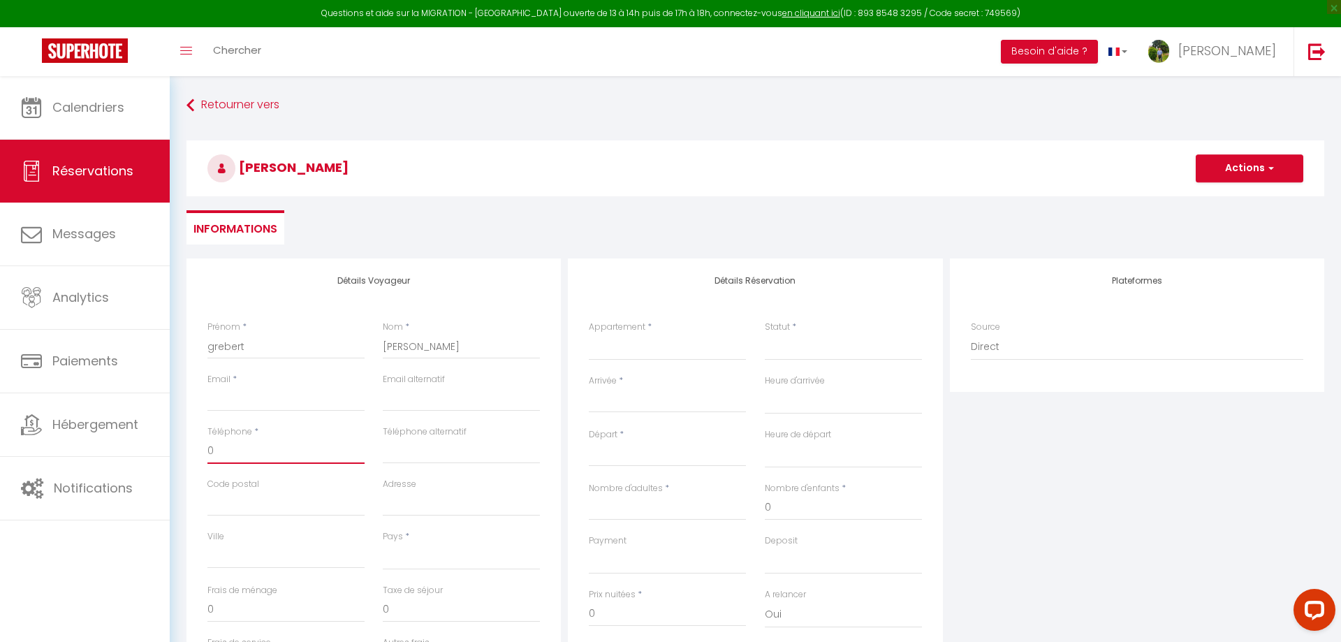
select select
checkbox input "false"
type input "06"
select select
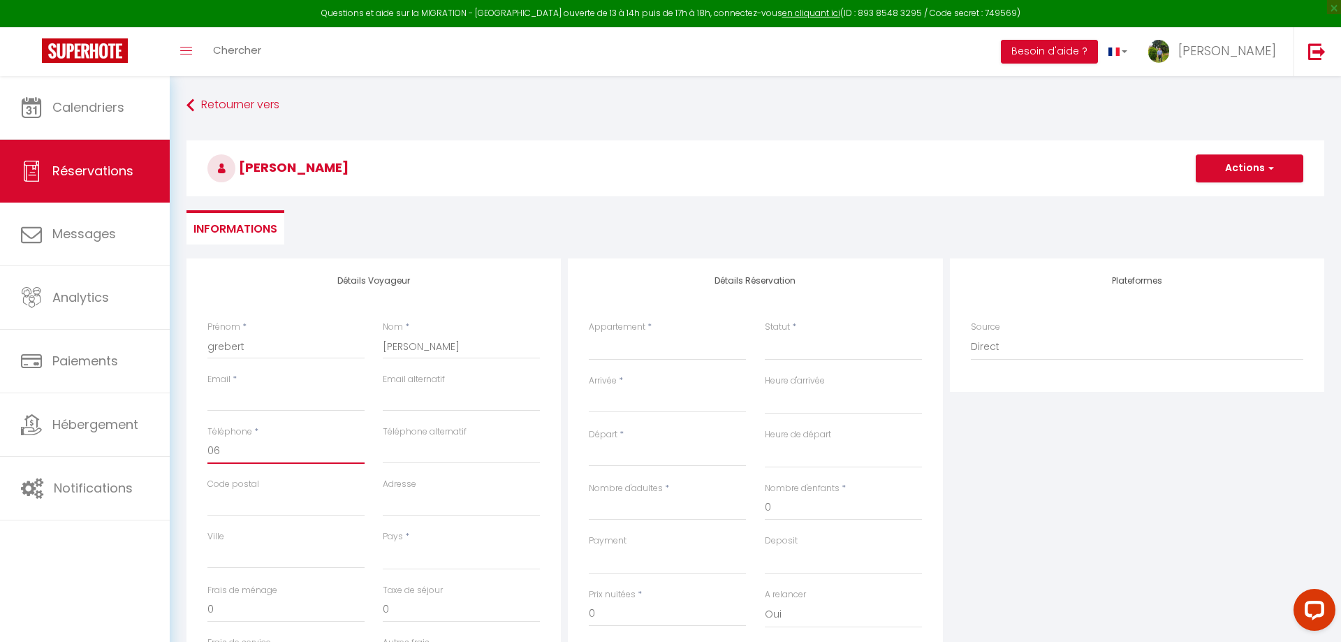
select select
click at [252, 377] on div "Email *" at bounding box center [285, 392] width 157 height 38
click at [246, 399] on input "Email client" at bounding box center [285, 398] width 157 height 25
click at [589, 334] on select "-[GEOGRAPHIC_DATA]-[GEOGRAPHIC_DATA] - L'Intemporel - Parking - [GEOGRAPHIC_DAT…" at bounding box center [667, 347] width 157 height 27
click option "-[GEOGRAPHIC_DATA]-[GEOGRAPHIC_DATA]" at bounding box center [0, 0] width 0 height 0
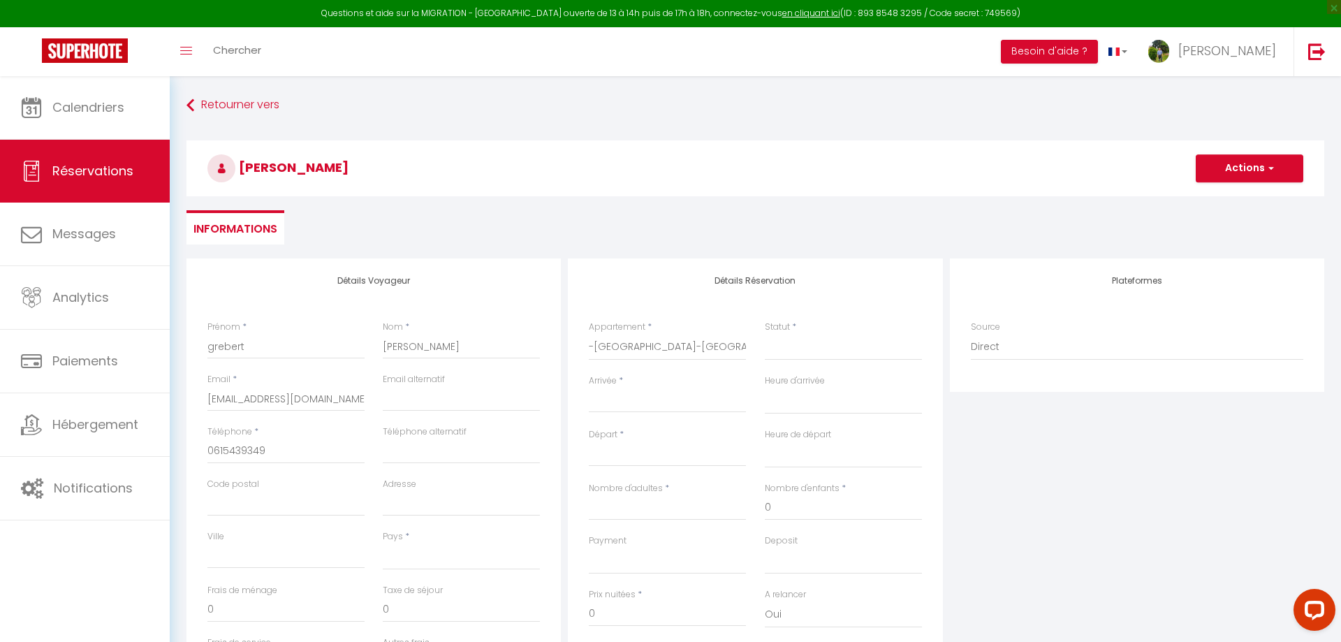
click at [626, 411] on input "Arrivée" at bounding box center [667, 401] width 157 height 18
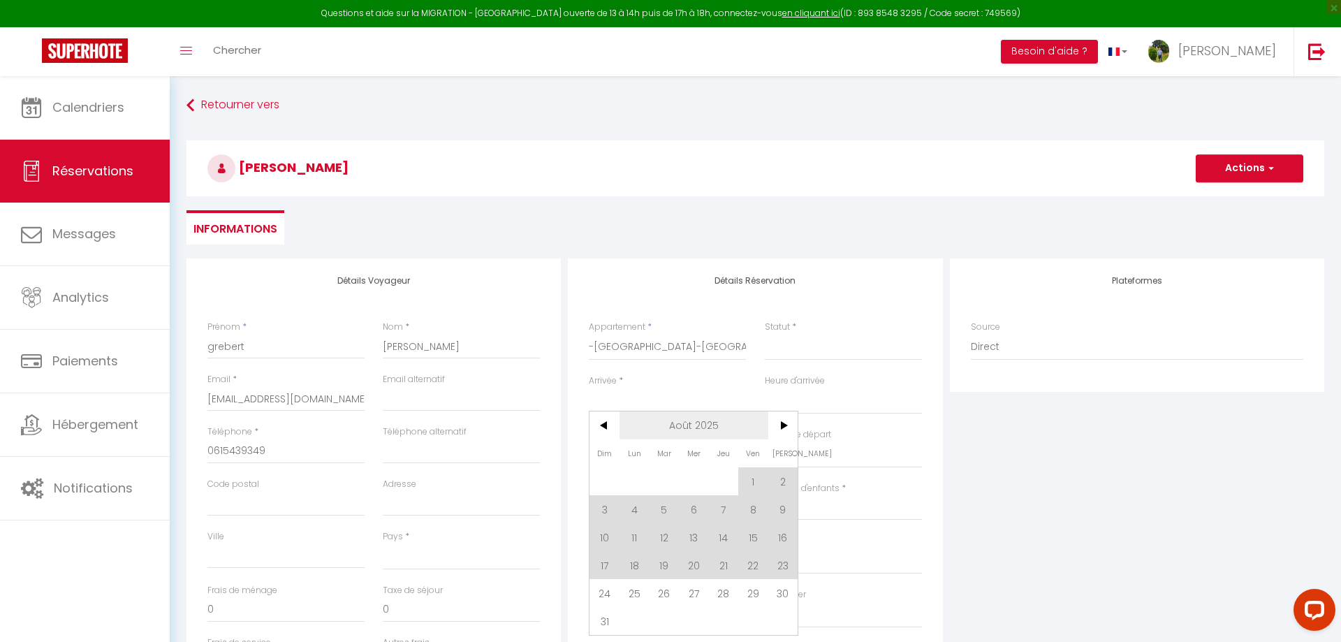
click at [674, 425] on span "Août 2025" at bounding box center [693, 425] width 149 height 28
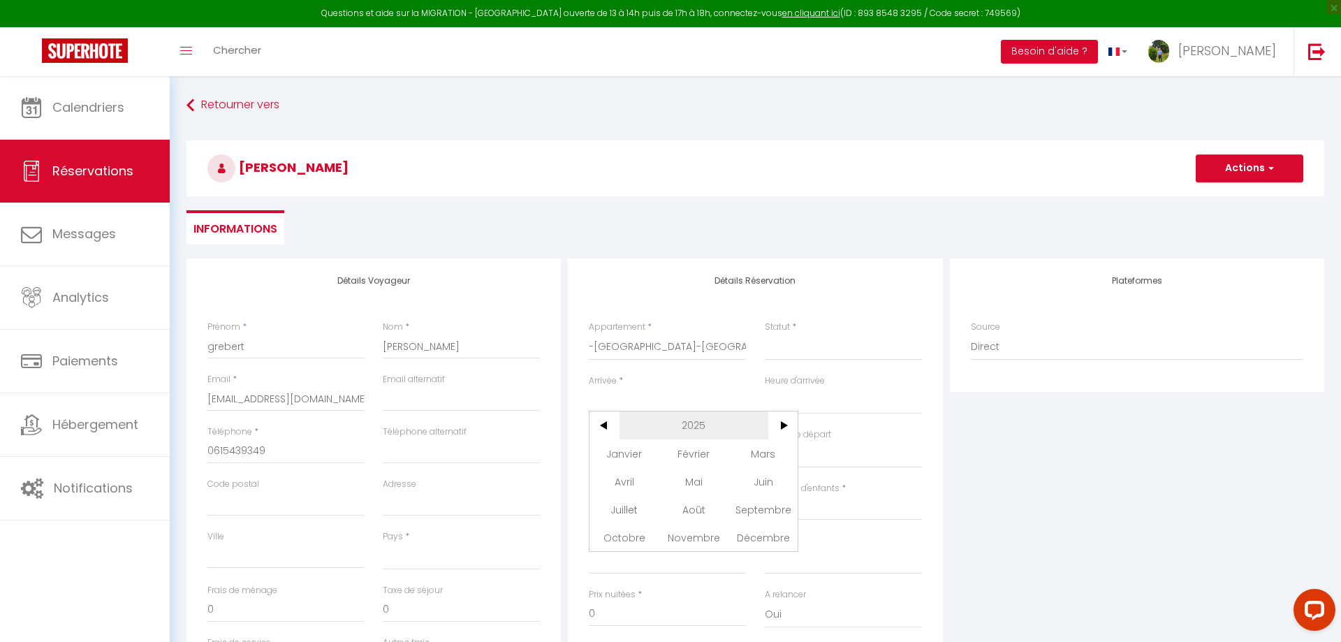
click at [723, 434] on span "2025" at bounding box center [693, 425] width 149 height 28
click at [635, 508] on span "2026" at bounding box center [623, 509] width 69 height 28
click at [744, 488] on span "Juin" at bounding box center [762, 481] width 69 height 28
click at [746, 571] on span "26" at bounding box center [753, 565] width 30 height 28
click at [675, 455] on input "[PERSON_NAME] 27 Juin 2026" at bounding box center [667, 455] width 157 height 18
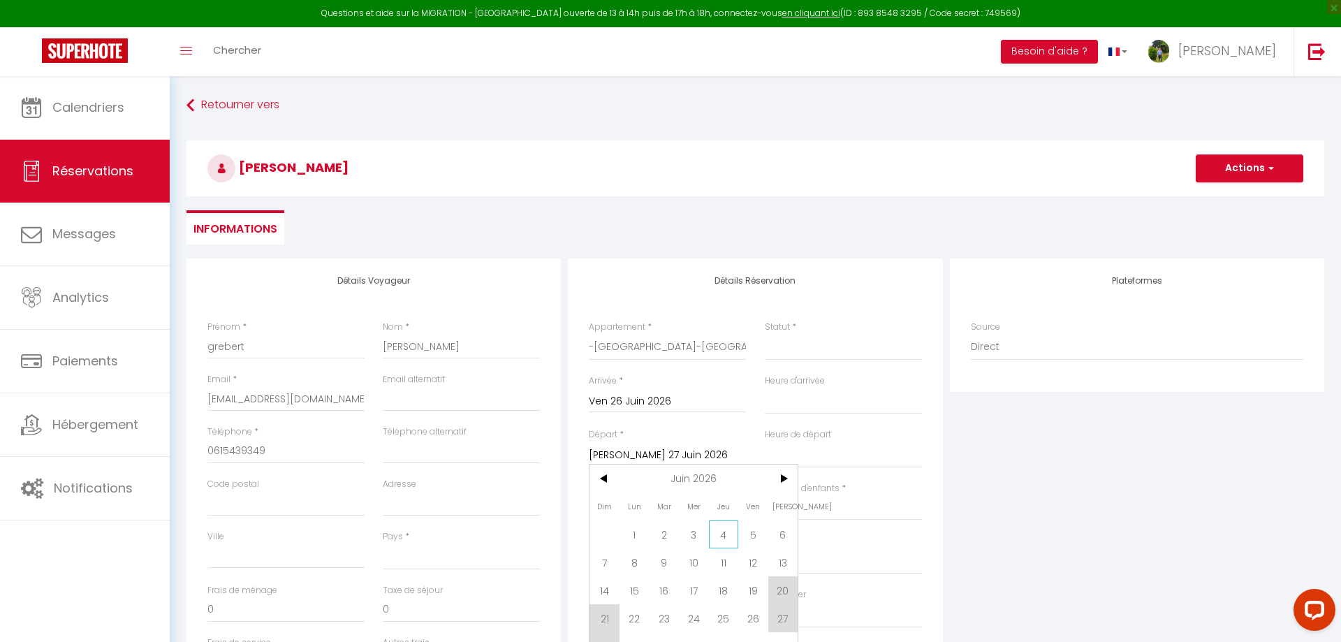
scroll to position [71, 0]
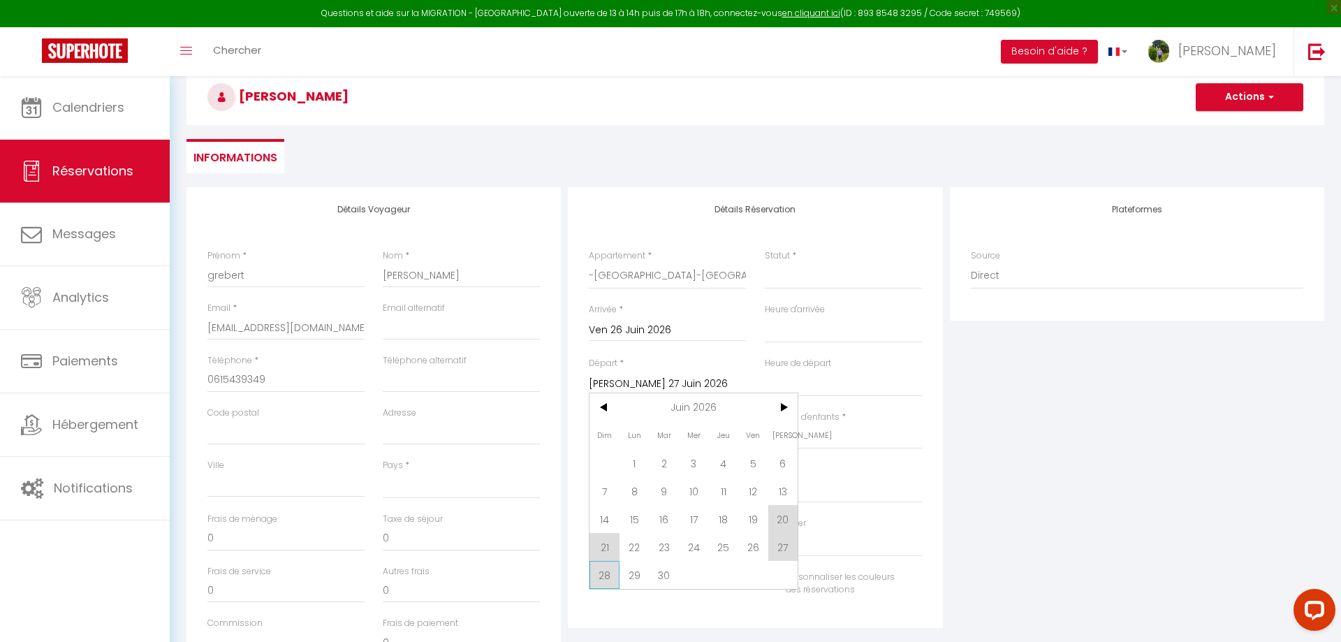
click at [607, 586] on span "28" at bounding box center [604, 575] width 30 height 28
click at [765, 316] on select "00:00 00:30 01:00 01:30 02:00 02:30 03:00 03:30 04:00 04:30 05:00 05:30 06:00 0…" at bounding box center [843, 329] width 157 height 27
click option "17:00" at bounding box center [0, 0] width 0 height 0
click at [765, 370] on select "00:00 00:30 01:00 01:30 02:00 02:30 03:00 03:30 04:00 04:30 05:00 05:30 06:00 0…" at bounding box center [843, 383] width 157 height 27
click option "15:00" at bounding box center [0, 0] width 0 height 0
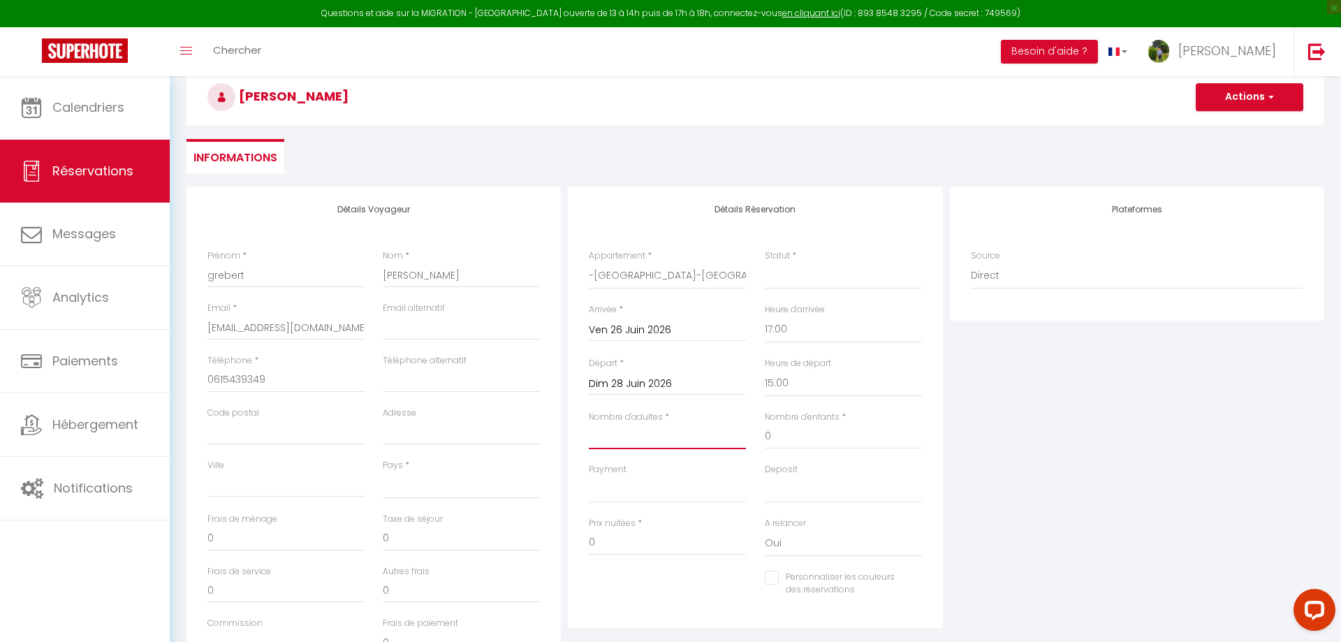
click at [673, 441] on input "Nombre d'adultes" at bounding box center [667, 436] width 157 height 25
click at [589, 476] on select "OK KO" at bounding box center [667, 489] width 157 height 27
click option "KO" at bounding box center [0, 0] width 0 height 0
click at [765, 476] on select "OK KO" at bounding box center [843, 489] width 157 height 27
click option "KO" at bounding box center [0, 0] width 0 height 0
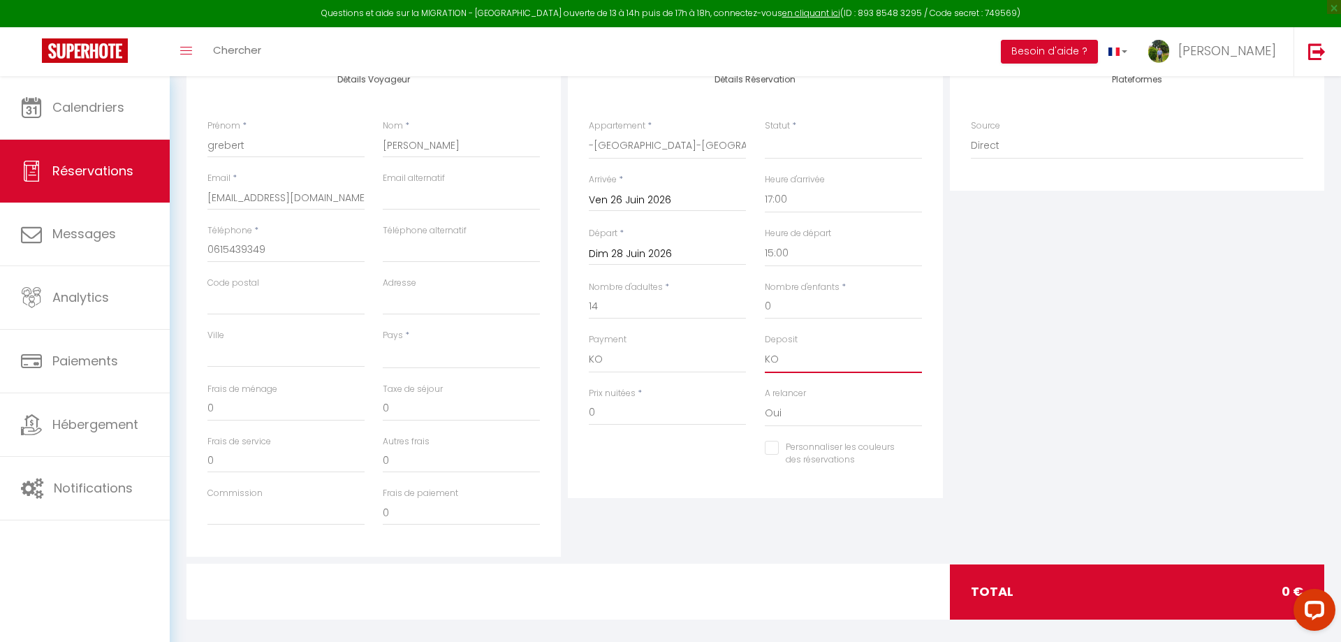
scroll to position [214, 0]
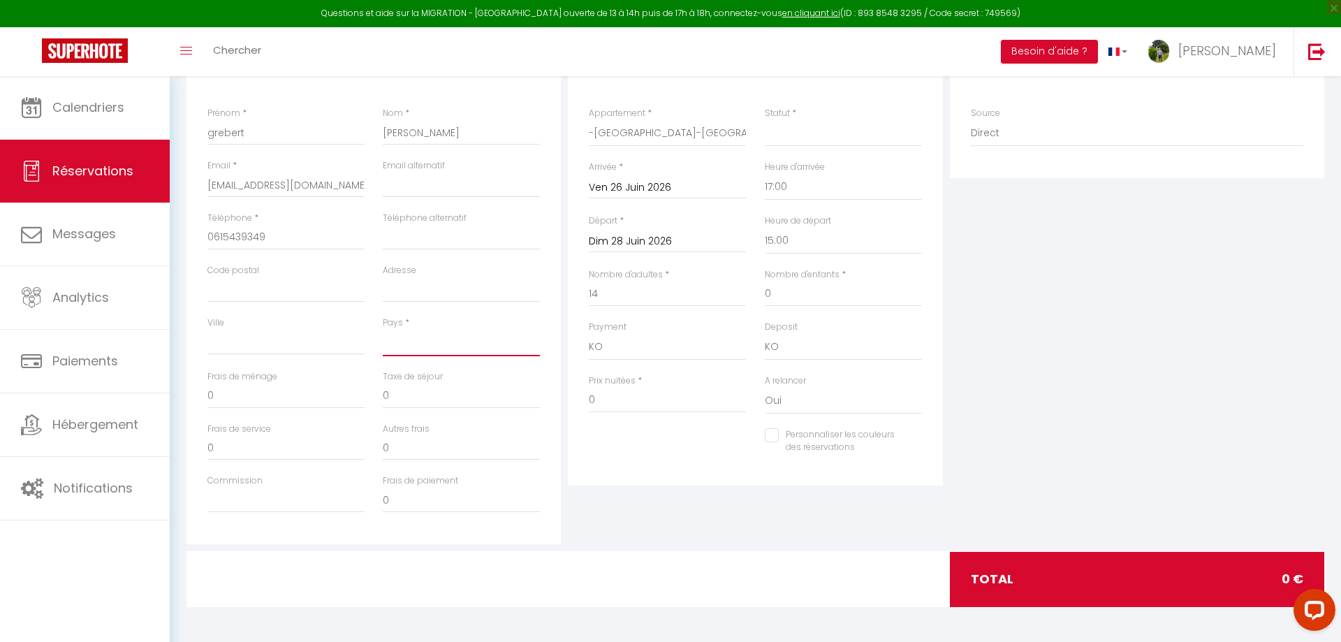
click at [383, 330] on select "[GEOGRAPHIC_DATA] [GEOGRAPHIC_DATA] [GEOGRAPHIC_DATA] [GEOGRAPHIC_DATA] [GEOGRA…" at bounding box center [461, 343] width 157 height 27
click option "[GEOGRAPHIC_DATA]" at bounding box center [0, 0] width 0 height 0
click at [438, 337] on select "[GEOGRAPHIC_DATA] [GEOGRAPHIC_DATA] [GEOGRAPHIC_DATA] [GEOGRAPHIC_DATA] [GEOGRA…" at bounding box center [461, 343] width 157 height 27
drag, startPoint x: 406, startPoint y: 397, endPoint x: 332, endPoint y: 392, distance: 74.1
click at [383, 392] on input "0" at bounding box center [461, 395] width 157 height 25
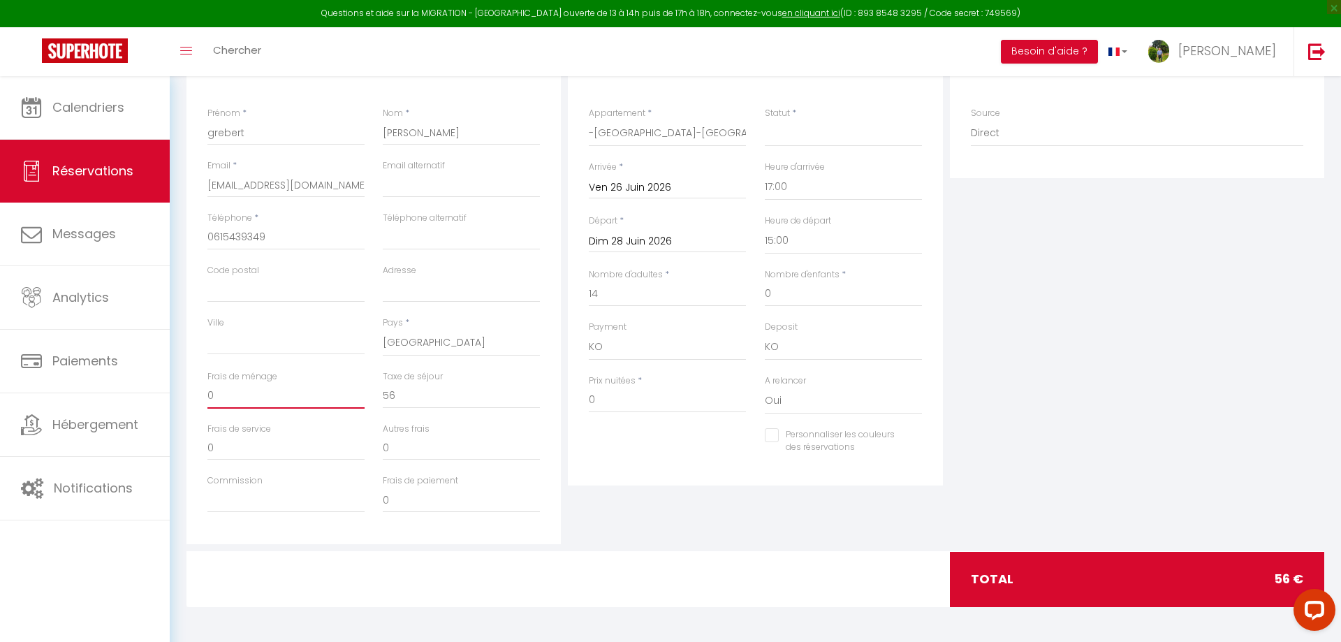
click at [258, 398] on input "0" at bounding box center [285, 395] width 157 height 25
drag, startPoint x: 635, startPoint y: 399, endPoint x: 491, endPoint y: 387, distance: 144.3
click at [589, 387] on input "0" at bounding box center [667, 399] width 157 height 25
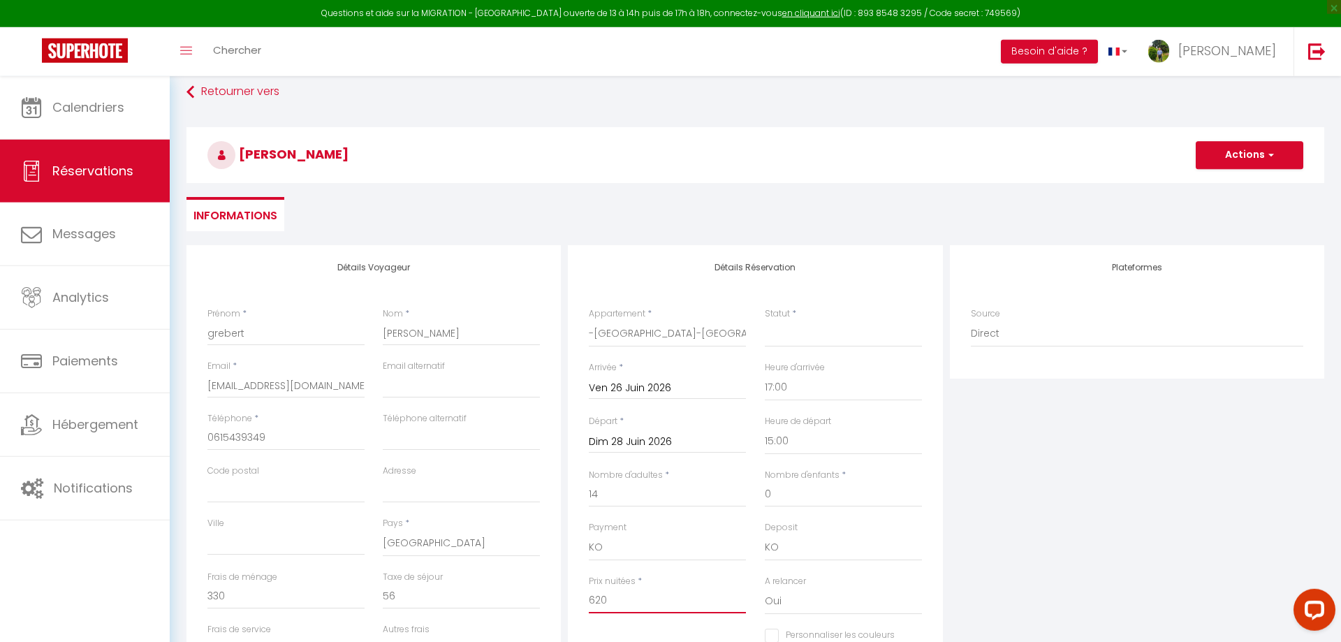
scroll to position [0, 0]
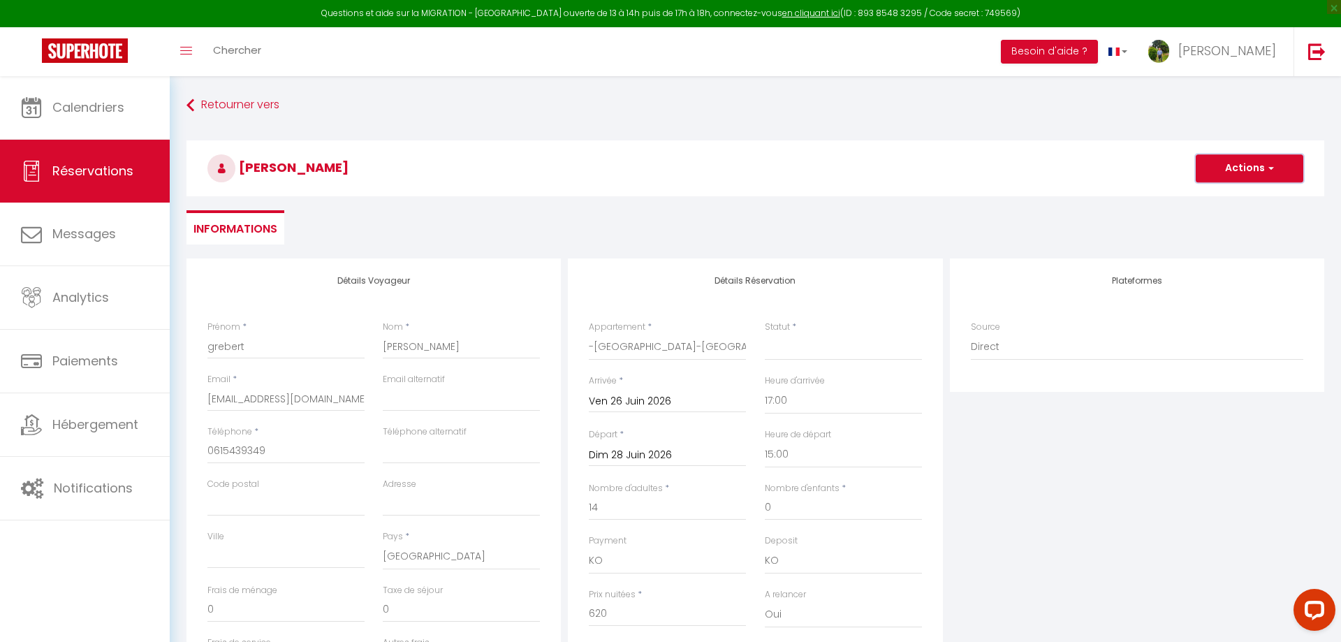
click at [1252, 156] on button "Actions" at bounding box center [1249, 168] width 108 height 28
click at [1232, 198] on link "Enregistrer" at bounding box center [1235, 199] width 110 height 18
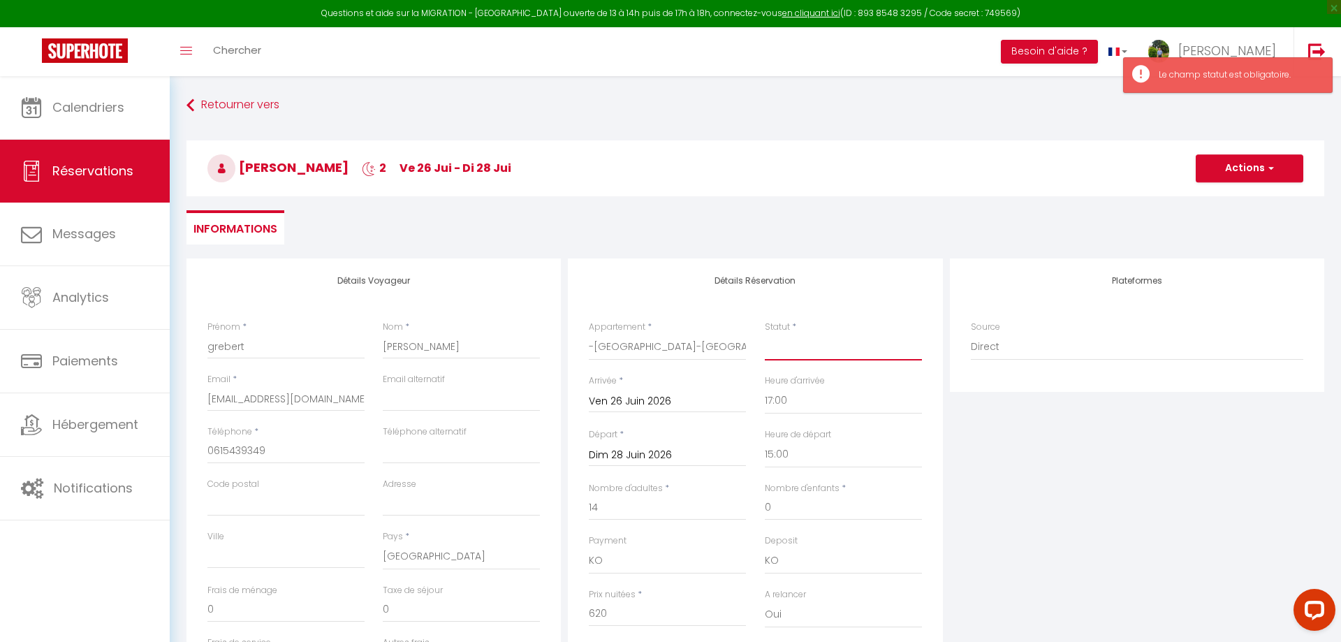
click at [765, 334] on select "Confirmé Non Confirmé [PERSON_NAME] par le voyageur No Show Request" at bounding box center [843, 347] width 157 height 27
click option "Confirmé" at bounding box center [0, 0] width 0 height 0
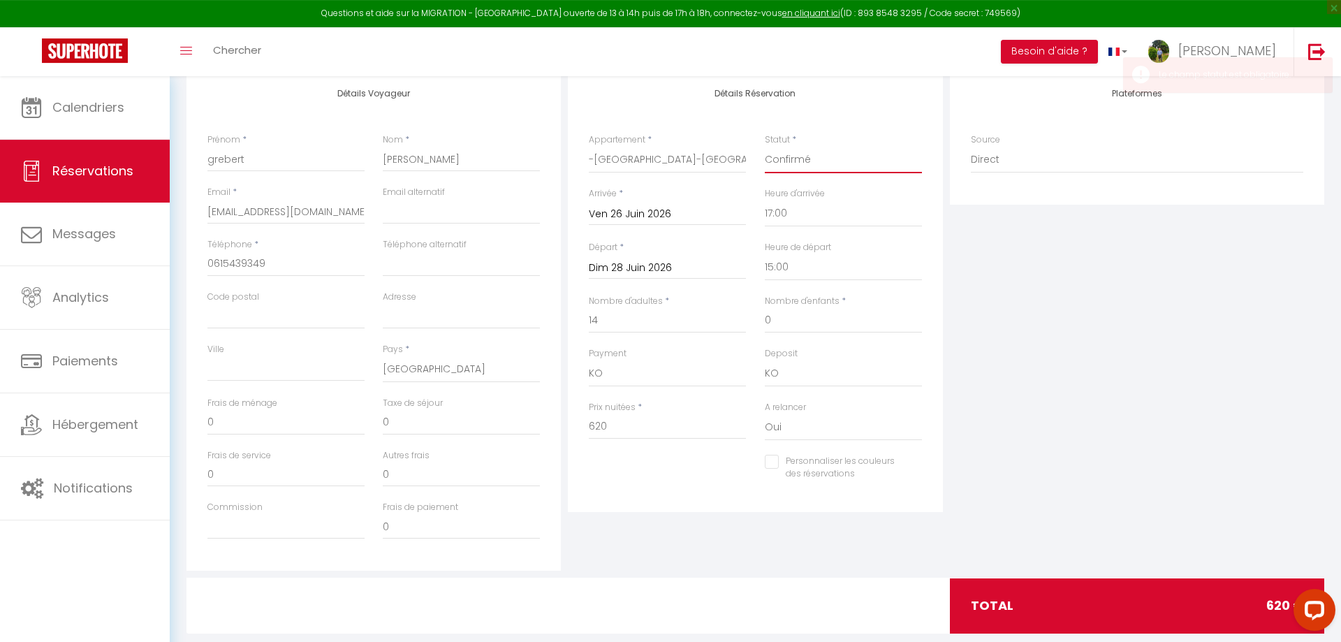
scroll to position [214, 0]
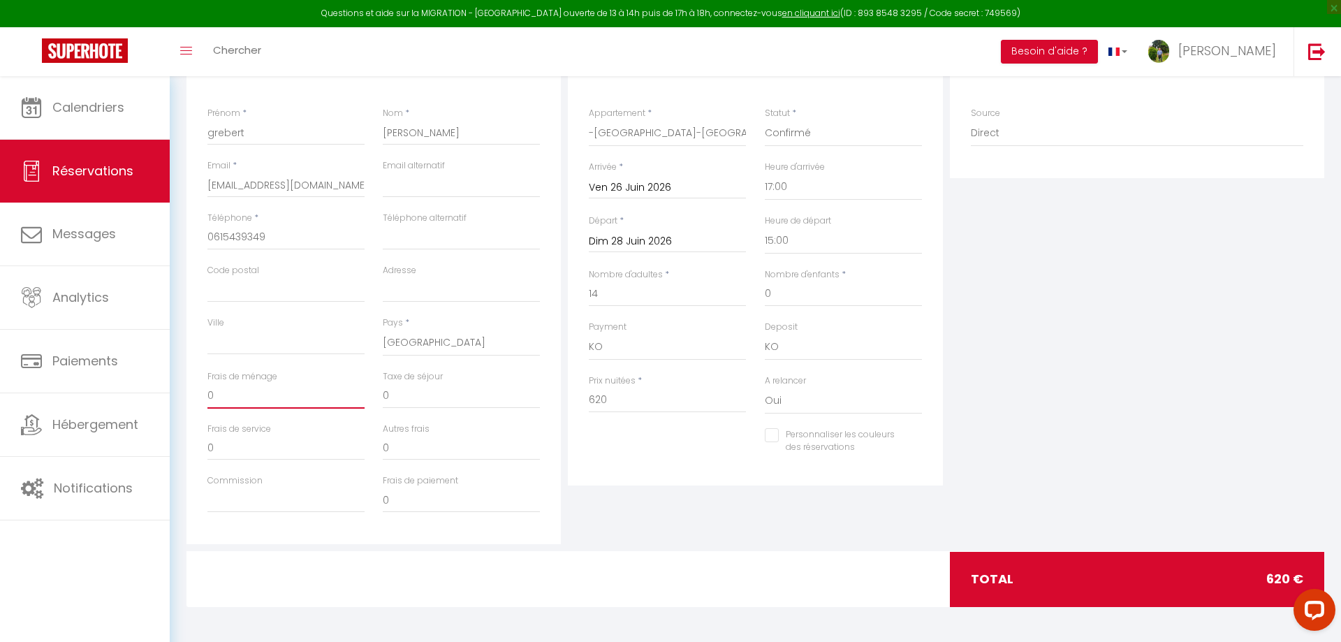
click at [293, 397] on input "0" at bounding box center [285, 395] width 157 height 25
click at [429, 384] on input "0" at bounding box center [461, 395] width 157 height 25
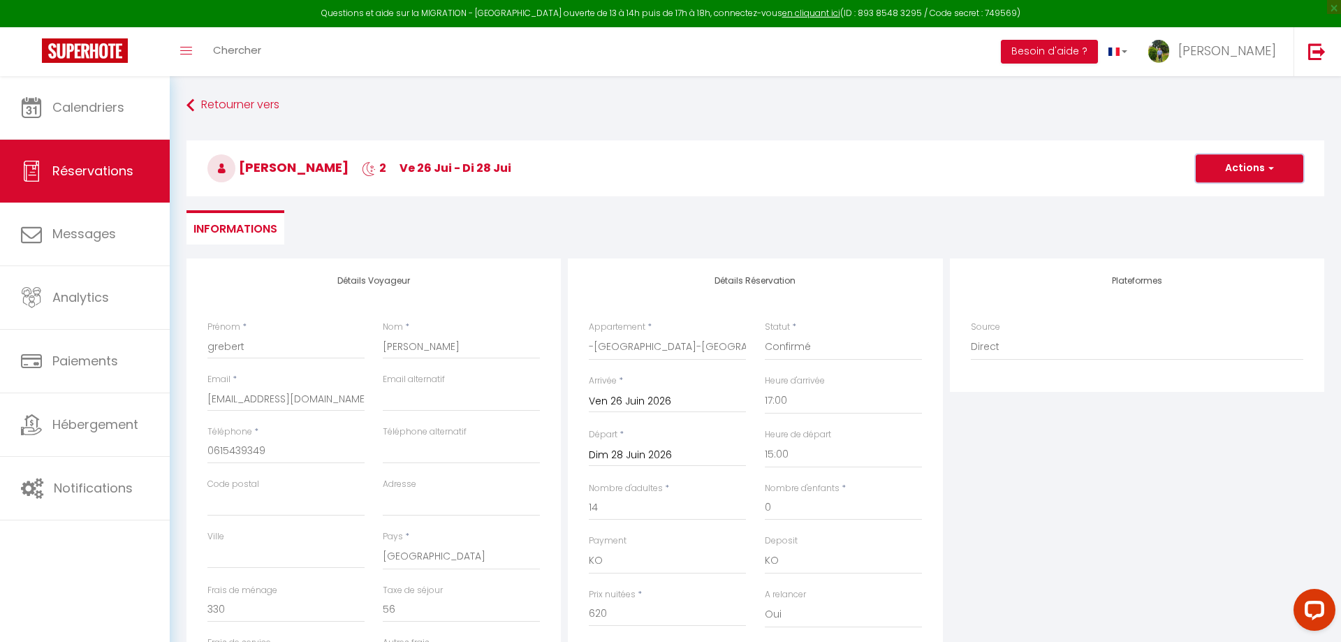
click at [1260, 171] on button "Actions" at bounding box center [1249, 168] width 108 height 28
click at [1241, 193] on link "Enregistrer" at bounding box center [1235, 199] width 110 height 18
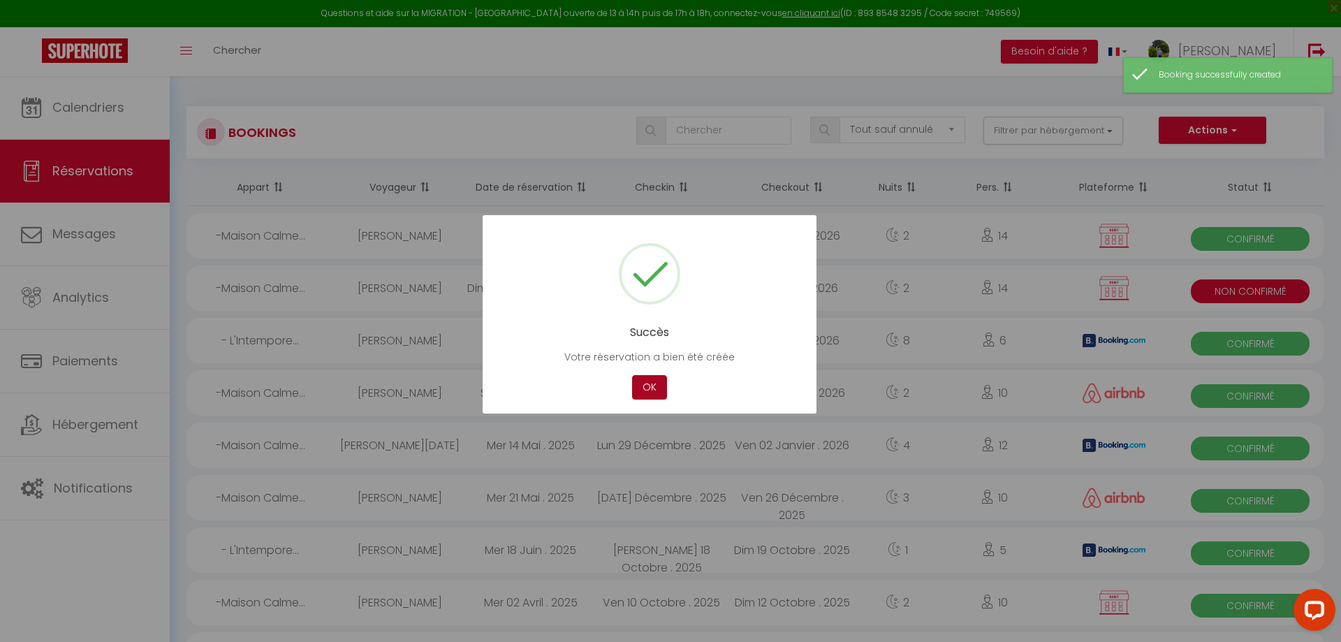
click at [646, 387] on button "OK" at bounding box center [649, 387] width 35 height 24
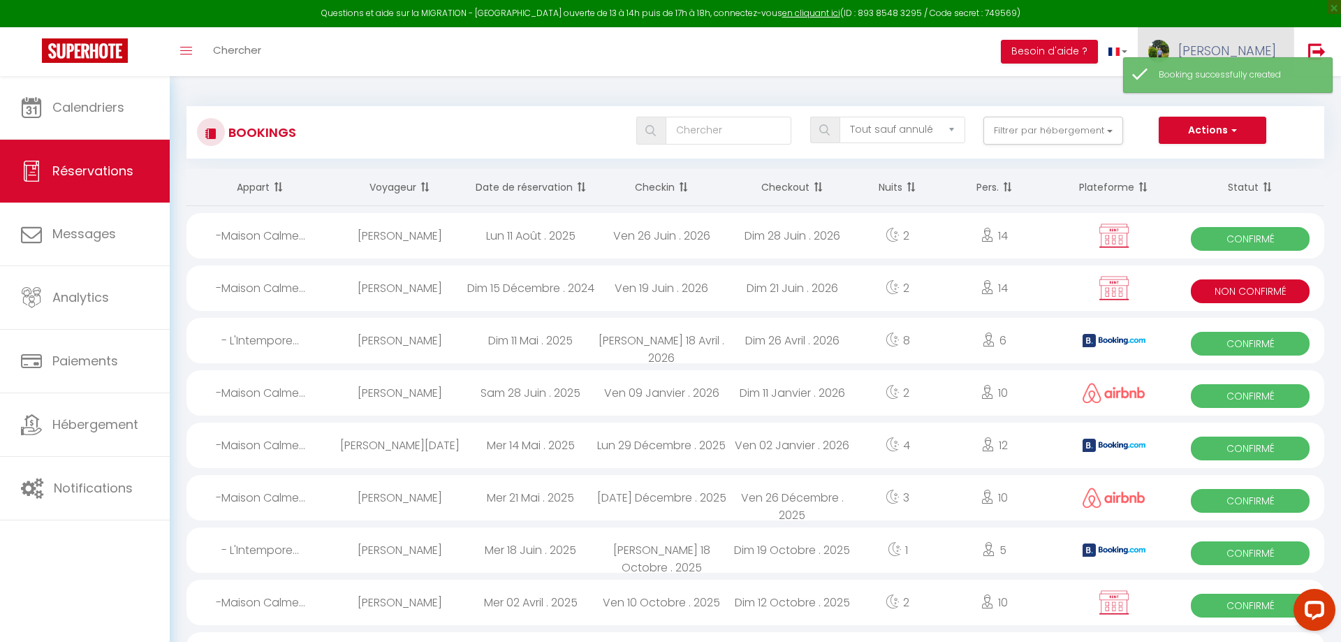
click at [1224, 47] on link "[PERSON_NAME]" at bounding box center [1215, 51] width 156 height 49
click at [1234, 100] on link "Paramètres" at bounding box center [1237, 97] width 103 height 24
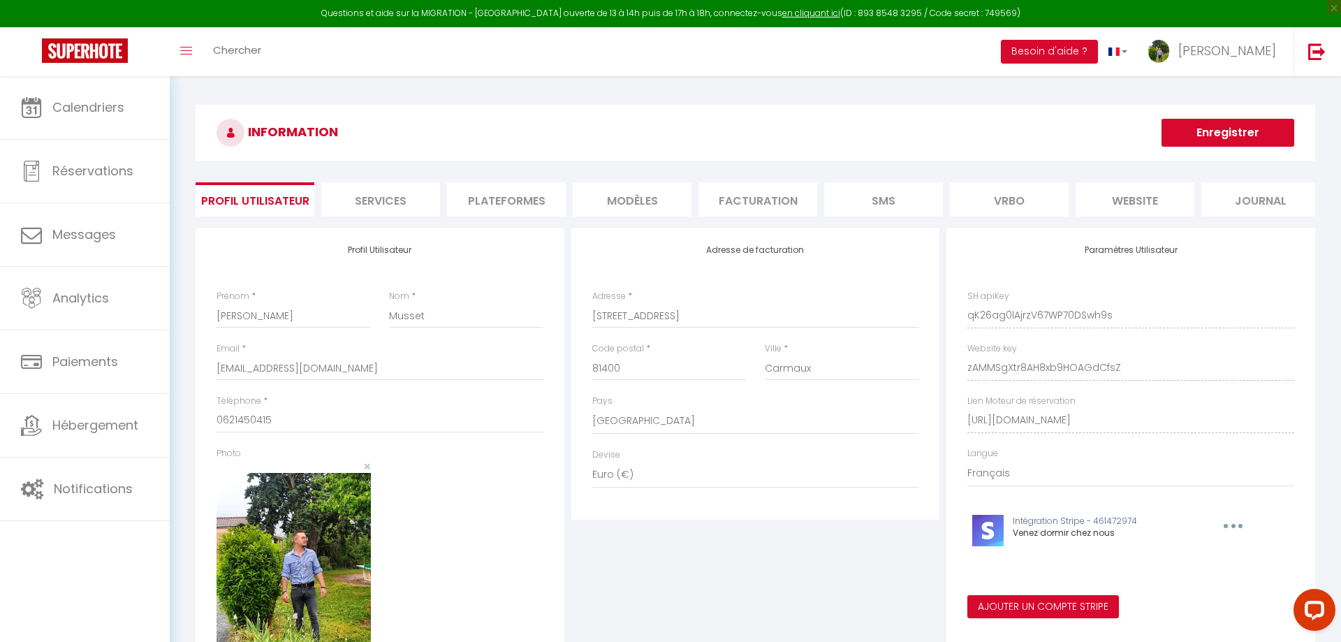
click at [504, 206] on li "Plateformes" at bounding box center [506, 199] width 119 height 34
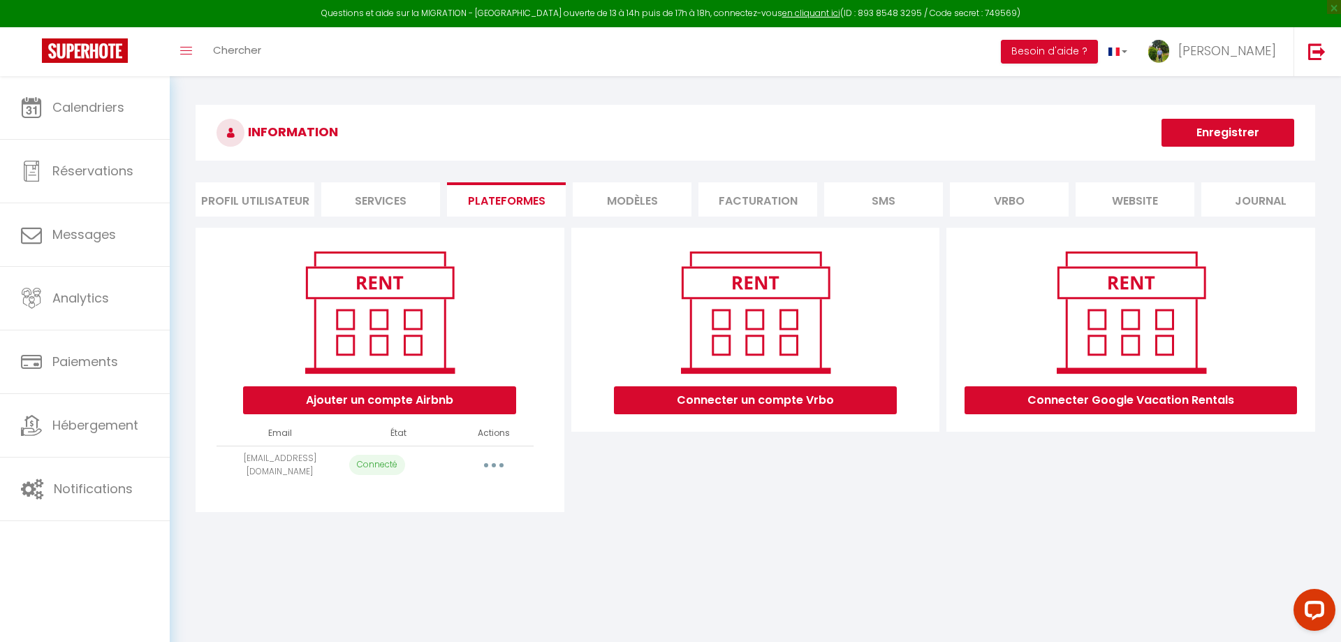
click at [496, 464] on button "button" at bounding box center [493, 465] width 39 height 22
click at [373, 464] on p "Connecté" at bounding box center [377, 465] width 56 height 20
click at [283, 453] on td "[EMAIL_ADDRESS][DOMAIN_NAME]" at bounding box center [279, 464] width 126 height 38
